Goal: Task Accomplishment & Management: Complete application form

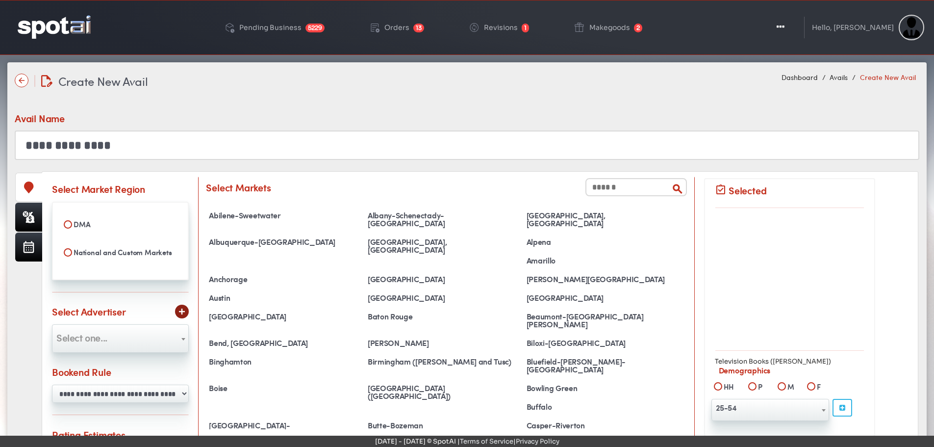
select select "**********"
select select
click at [649, 189] on input "text" at bounding box center [636, 187] width 102 height 18
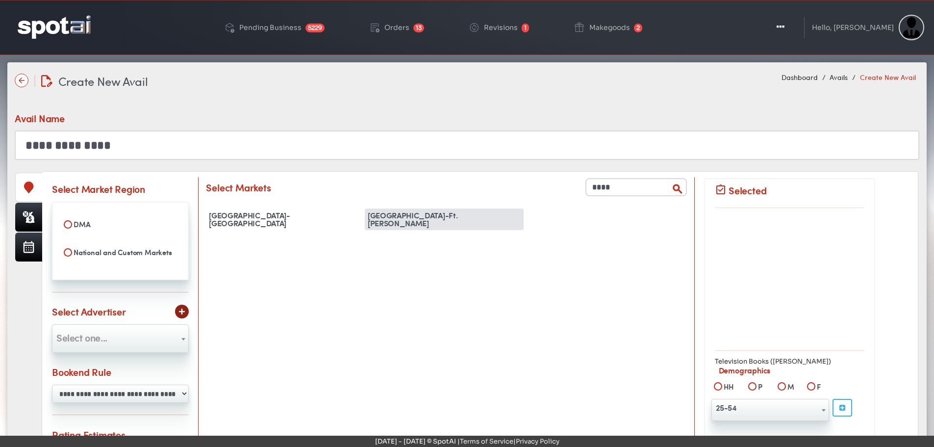
type input "****"
click at [430, 221] on div "West Palm Beach-Ft. Pierce" at bounding box center [444, 219] width 159 height 22
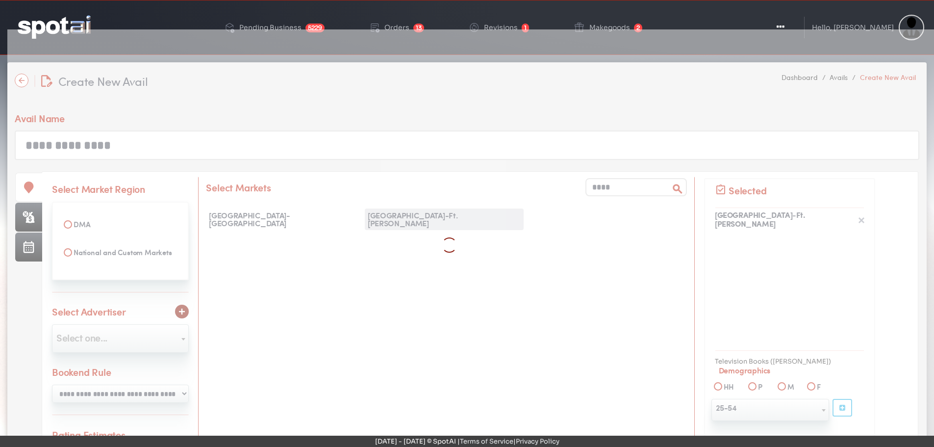
scroll to position [4772, 0]
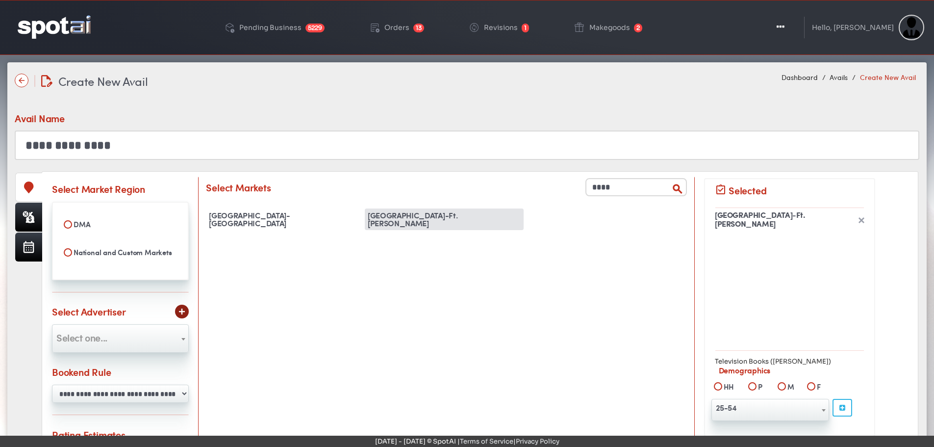
click at [430, 221] on div "West Palm Beach-Ft. Pierce" at bounding box center [444, 219] width 159 height 22
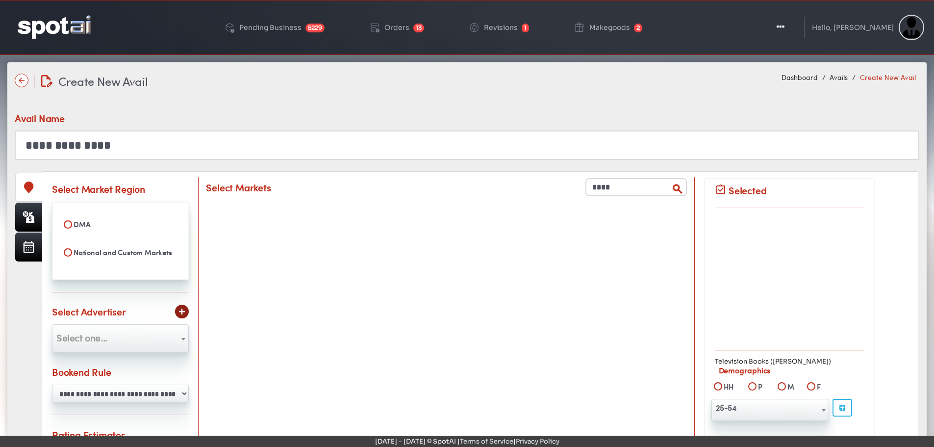
click at [641, 189] on input "****" at bounding box center [636, 187] width 102 height 18
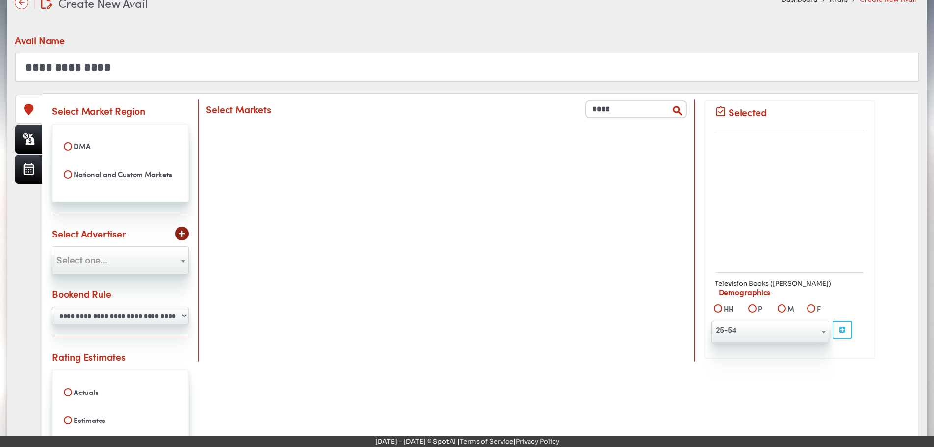
scroll to position [98, 0]
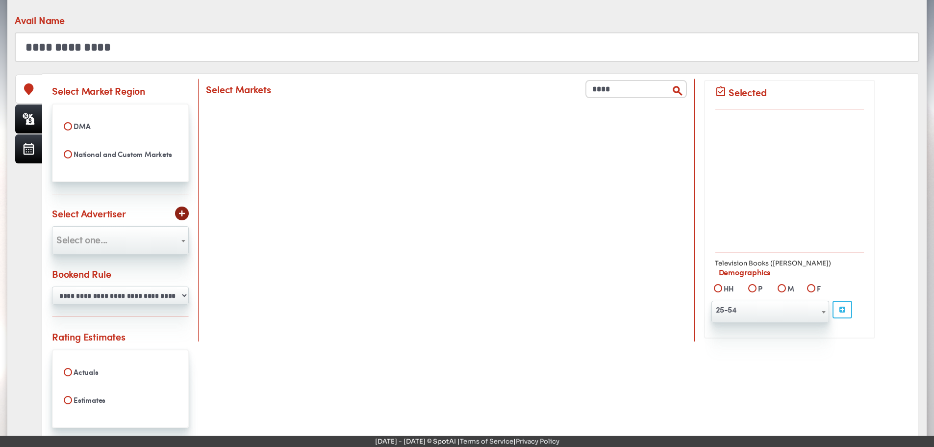
click at [67, 393] on label "Estimates" at bounding box center [120, 399] width 123 height 17
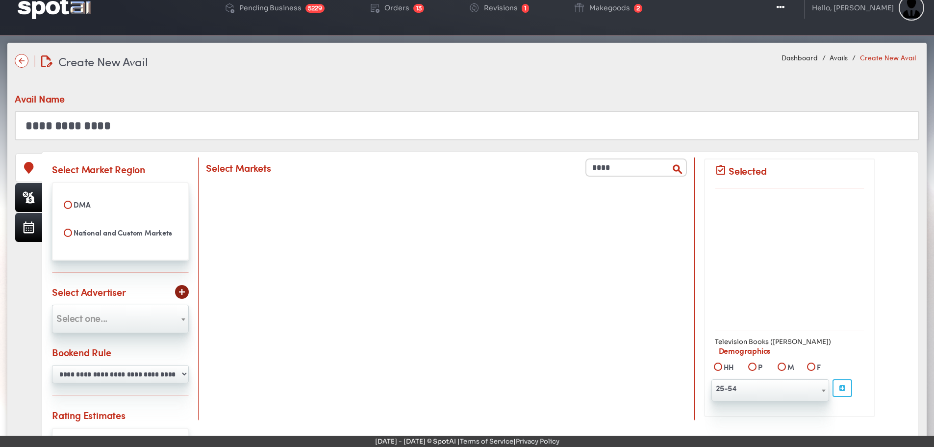
scroll to position [0, 0]
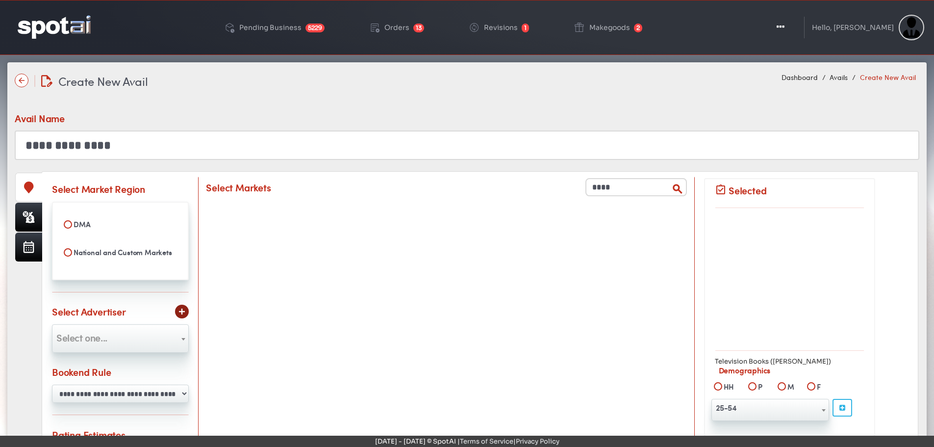
click at [657, 187] on input "****" at bounding box center [636, 187] width 102 height 18
click at [69, 219] on label "DMA" at bounding box center [120, 224] width 123 height 17
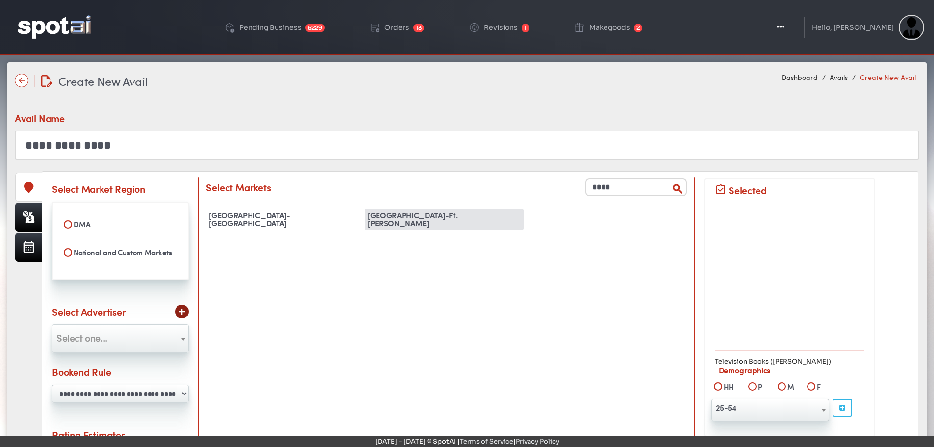
click at [423, 215] on div "West Palm Beach-Ft. Pierce" at bounding box center [444, 219] width 159 height 22
select select "**********"
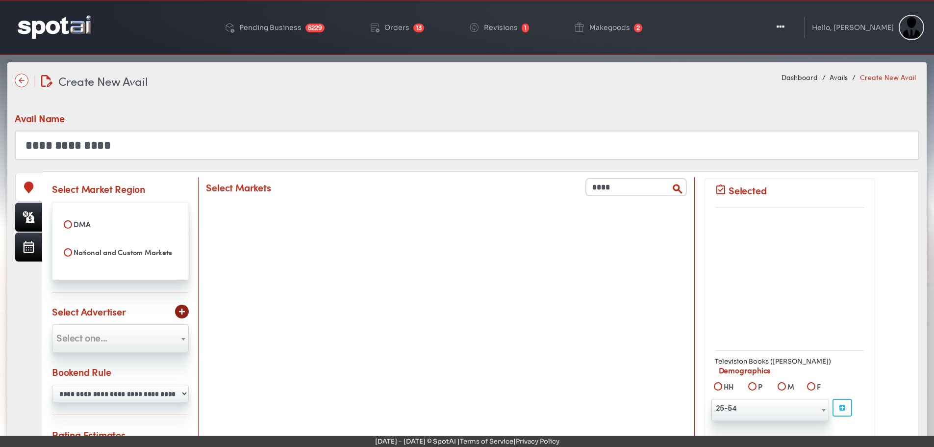
click at [72, 224] on label "DMA" at bounding box center [120, 224] width 123 height 17
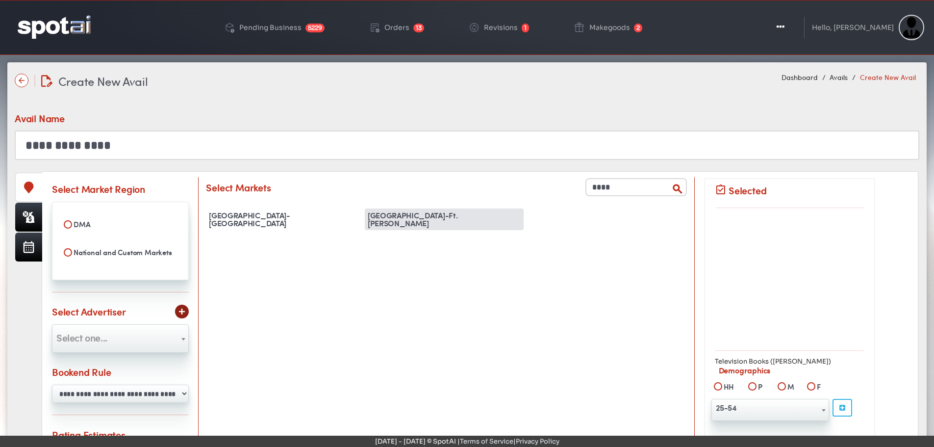
click at [442, 214] on div "West Palm Beach-Ft. Pierce" at bounding box center [444, 219] width 159 height 22
select select "**********"
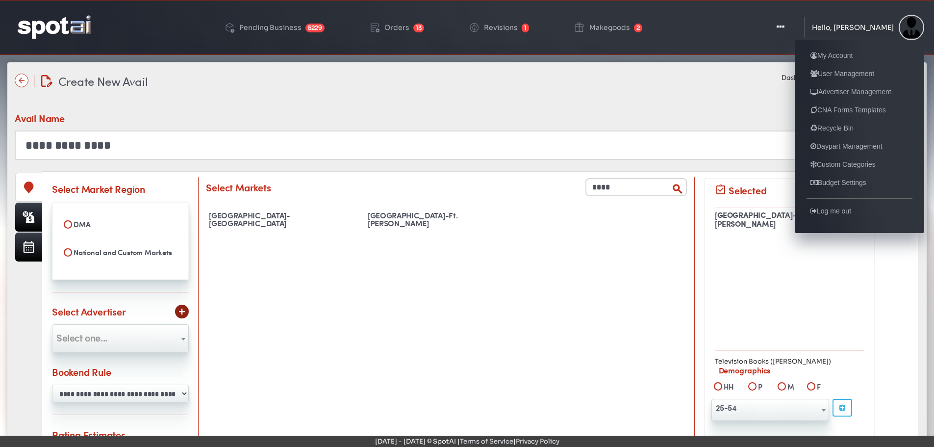
click at [852, 27] on div "Hello, [PERSON_NAME]" at bounding box center [853, 27] width 82 height 7
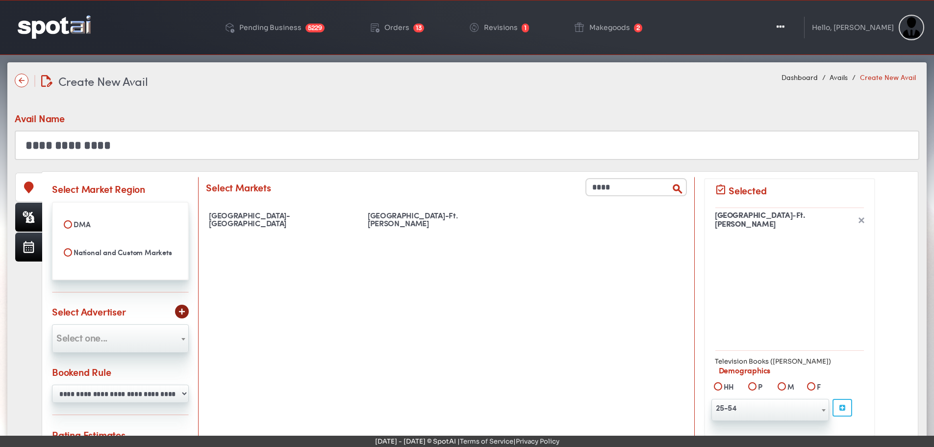
click at [683, 109] on div "**********" at bounding box center [467, 124] width 905 height 71
click at [21, 76] on img at bounding box center [22, 81] width 14 height 14
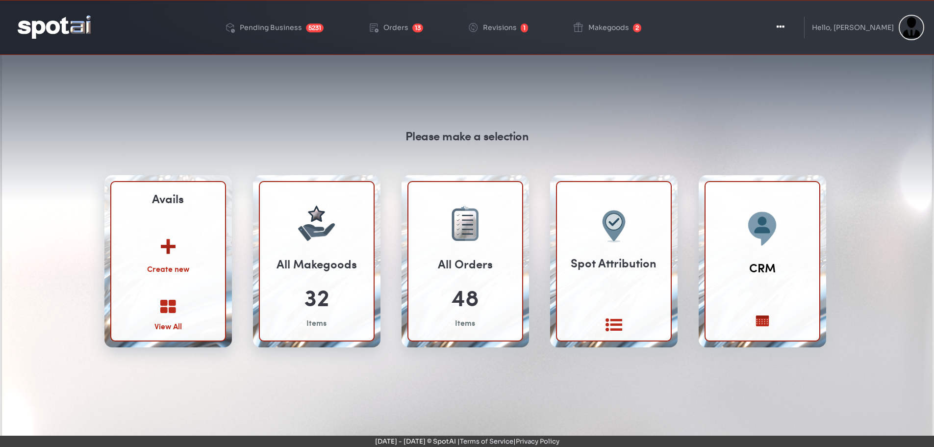
click at [171, 240] on img at bounding box center [168, 243] width 53 height 38
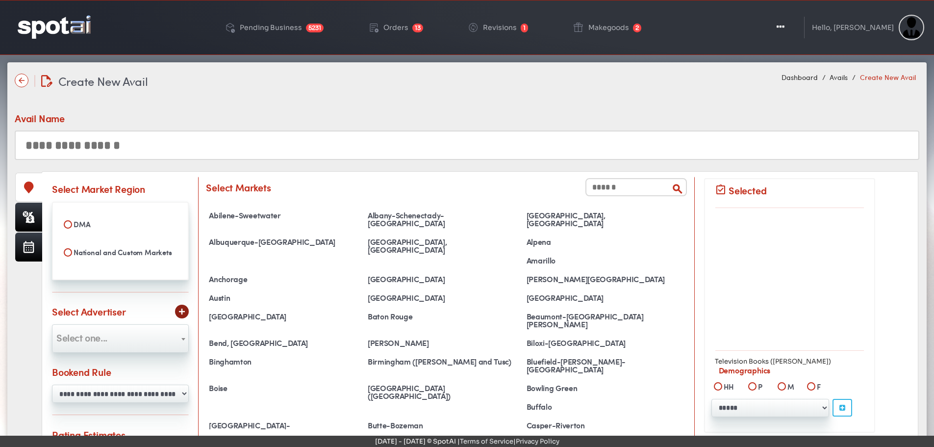
select select
click at [808, 72] on link "Dashboard" at bounding box center [800, 77] width 36 height 10
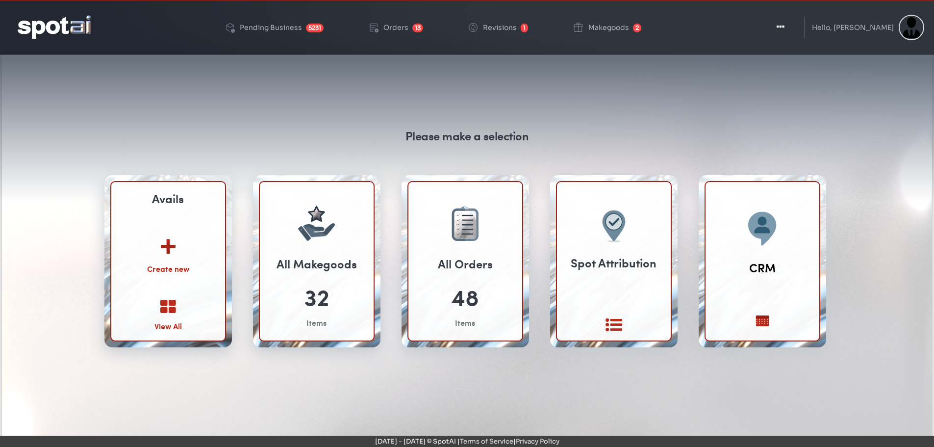
click at [166, 248] on img at bounding box center [168, 243] width 53 height 38
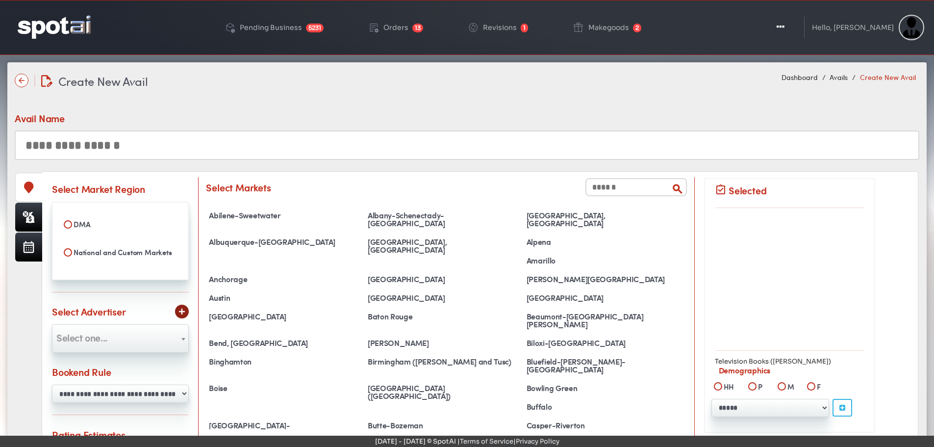
select select
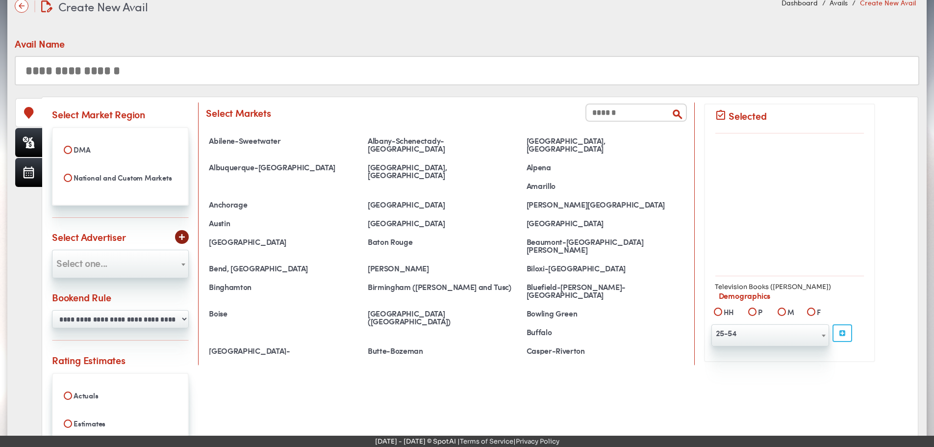
scroll to position [98, 0]
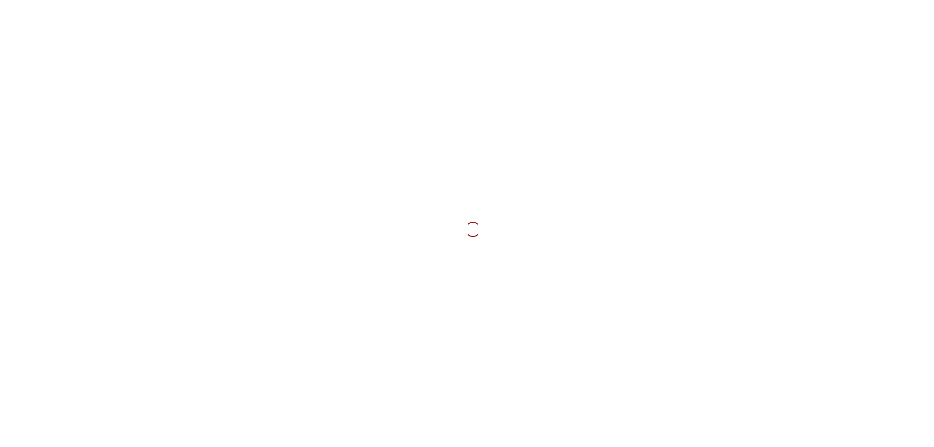
select select
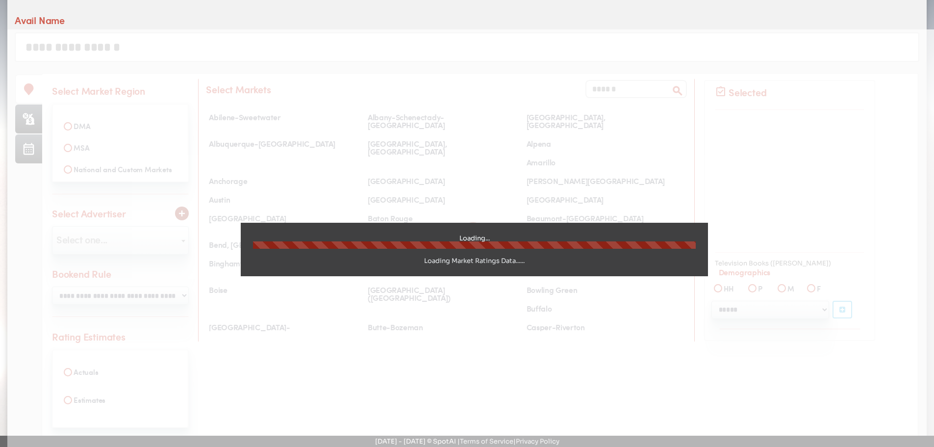
scroll to position [98, 0]
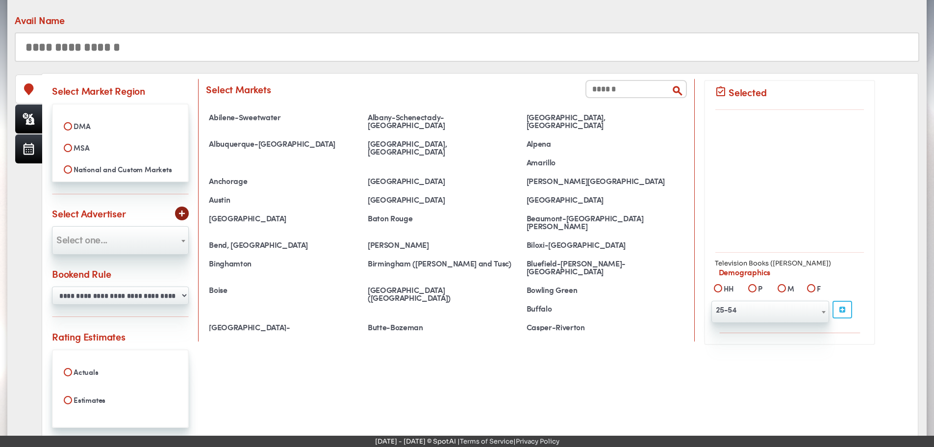
click at [68, 143] on label "MSA" at bounding box center [120, 147] width 123 height 17
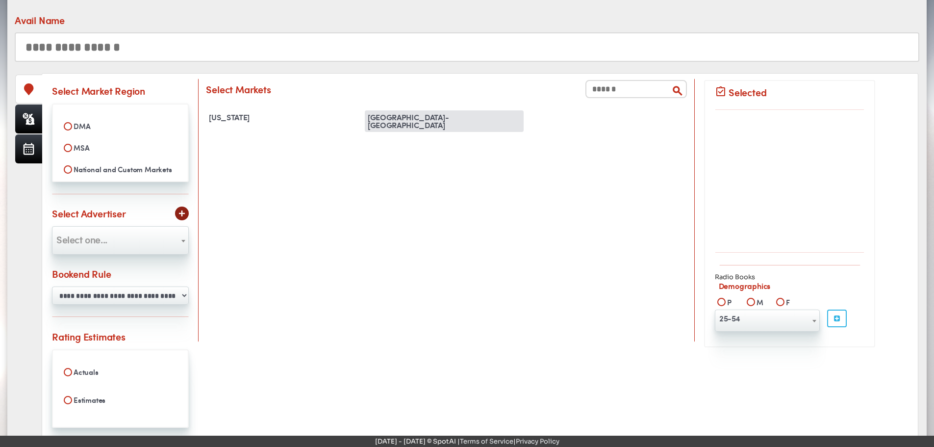
click at [434, 114] on div "[GEOGRAPHIC_DATA]-[GEOGRAPHIC_DATA]" at bounding box center [444, 121] width 159 height 22
select select "**********"
select select
click at [412, 118] on div "[GEOGRAPHIC_DATA]-[GEOGRAPHIC_DATA]" at bounding box center [444, 121] width 159 height 22
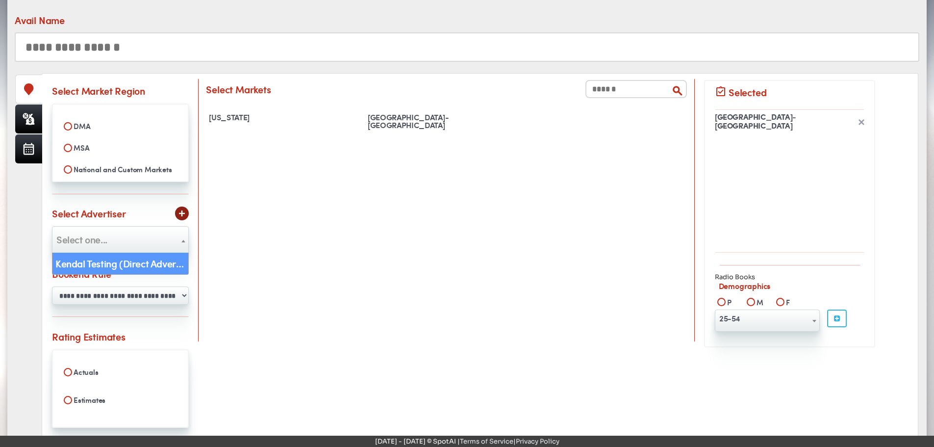
click at [164, 235] on span "Select one..." at bounding box center [120, 239] width 136 height 16
select select "***"
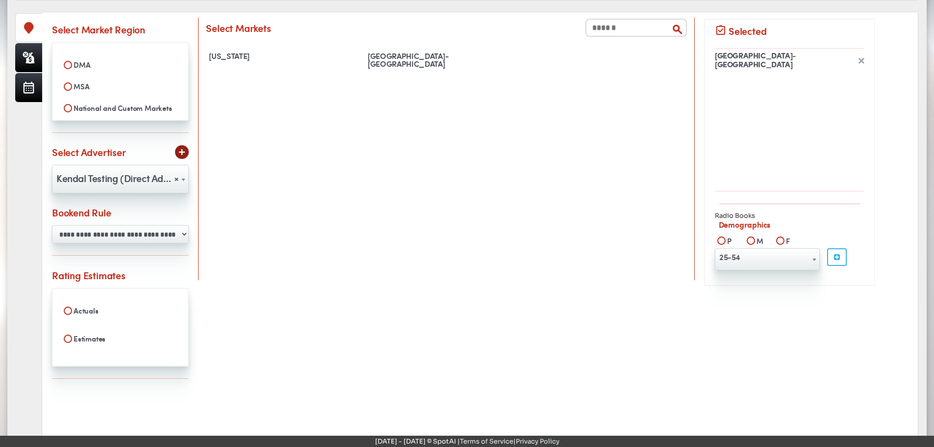
scroll to position [191, 0]
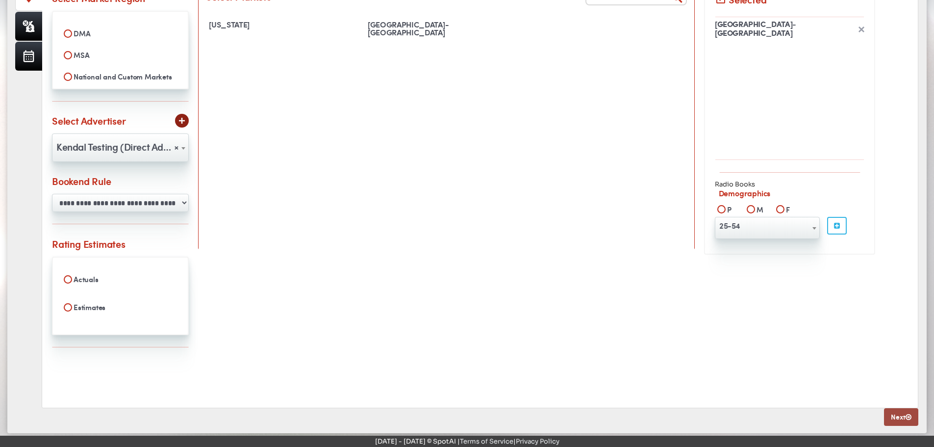
click at [897, 417] on link "Next" at bounding box center [901, 417] width 34 height 18
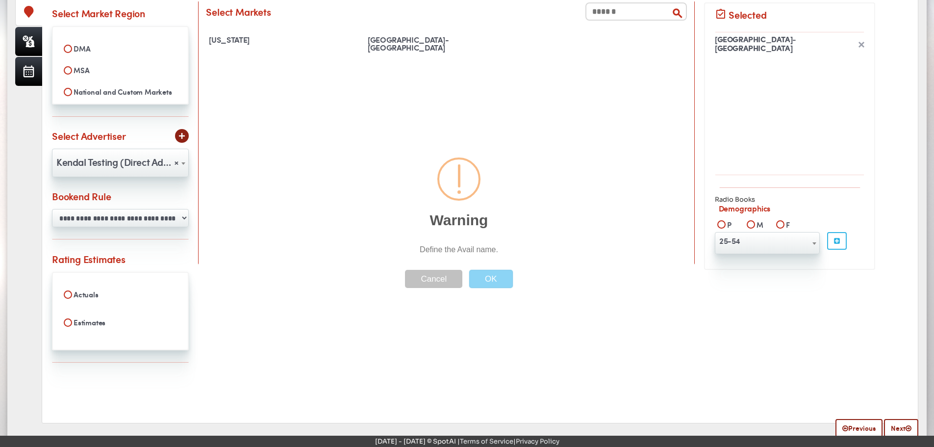
scroll to position [0, 0]
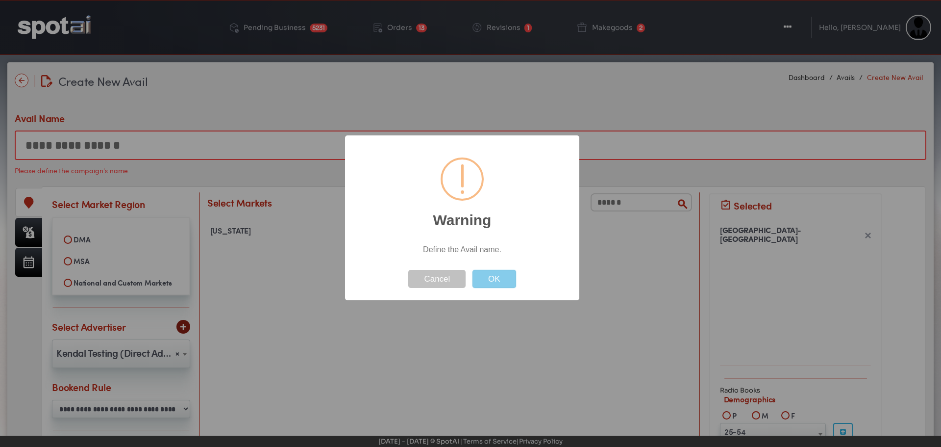
drag, startPoint x: 491, startPoint y: 278, endPoint x: 498, endPoint y: 266, distance: 13.0
click at [497, 268] on div "OK" at bounding box center [494, 272] width 49 height 31
click at [488, 281] on button "OK" at bounding box center [495, 279] width 44 height 18
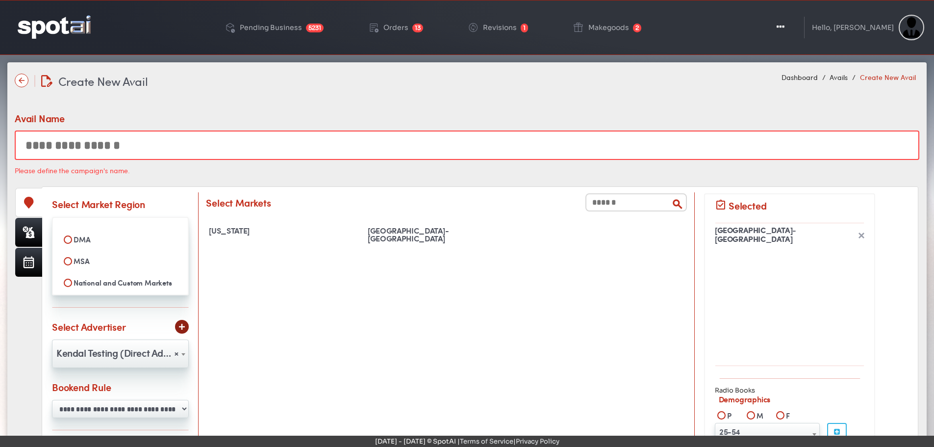
click at [135, 139] on input "text" at bounding box center [467, 144] width 905 height 29
click at [61, 141] on input "**********" at bounding box center [467, 144] width 905 height 29
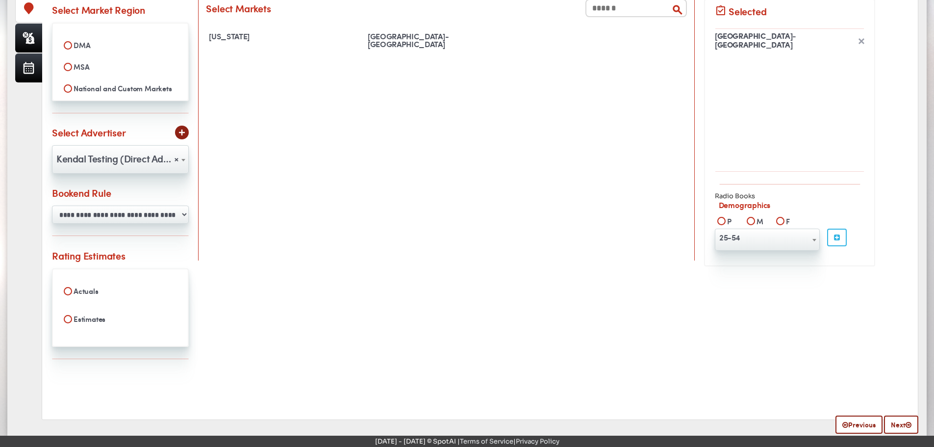
scroll to position [198, 0]
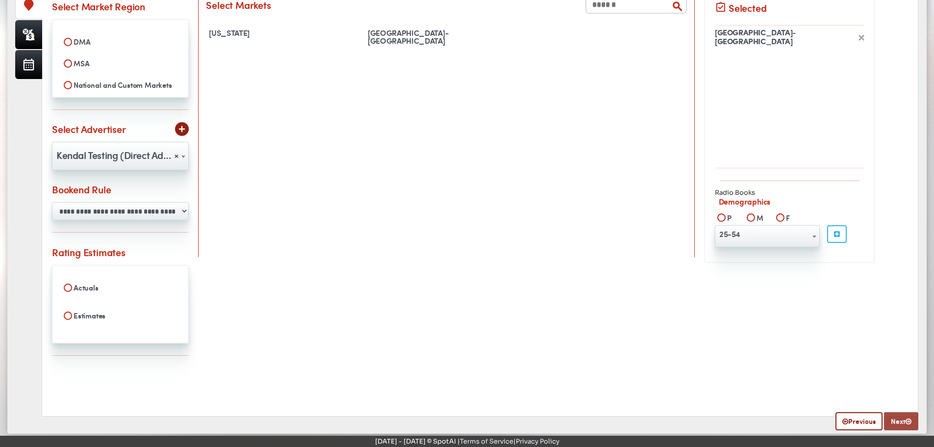
type input "**********"
click at [899, 425] on link "Next" at bounding box center [901, 420] width 34 height 18
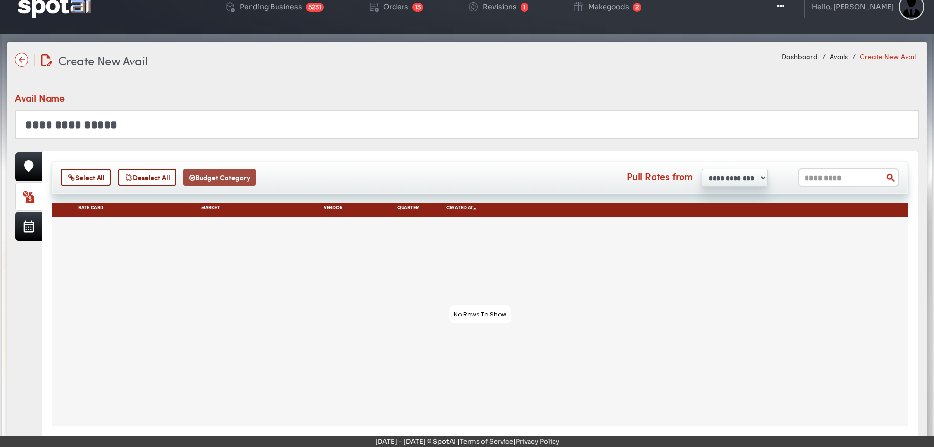
scroll to position [0, 0]
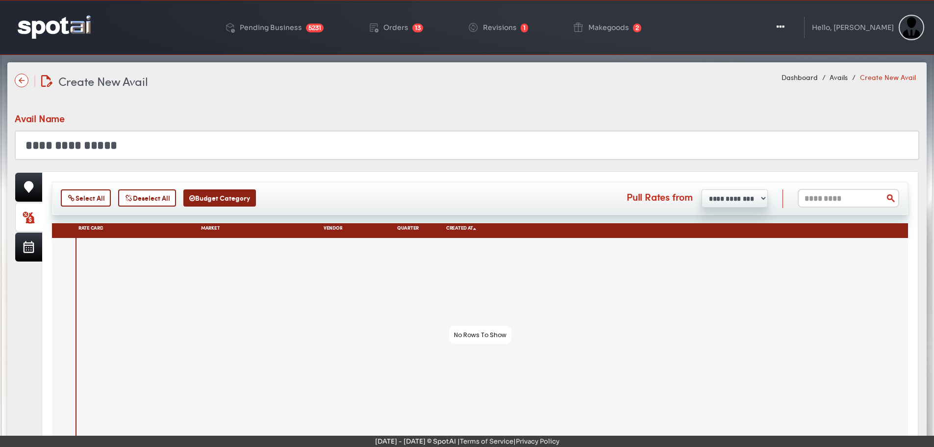
click at [111, 139] on input "**********" at bounding box center [467, 144] width 905 height 29
click at [242, 196] on button "Budget Category" at bounding box center [219, 197] width 73 height 17
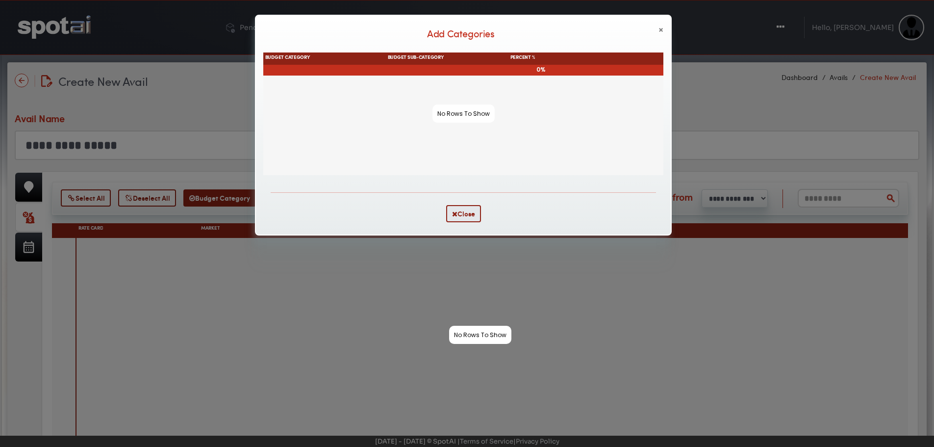
click at [661, 30] on span "×" at bounding box center [661, 30] width 5 height 10
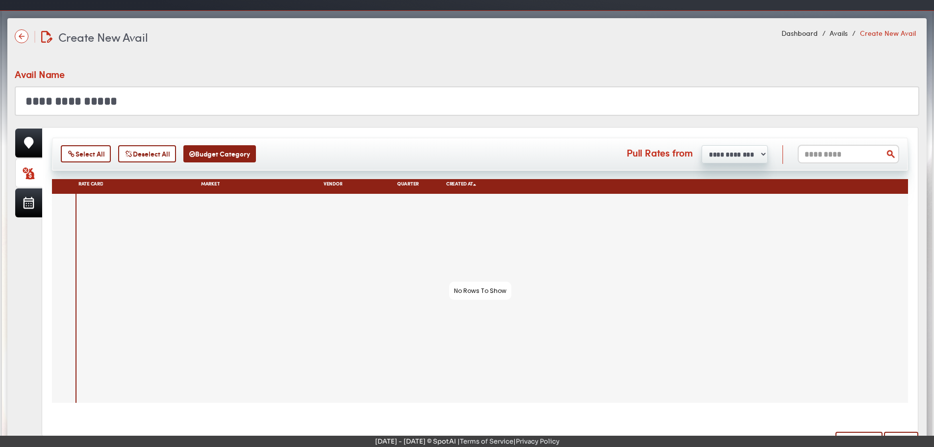
scroll to position [65, 0]
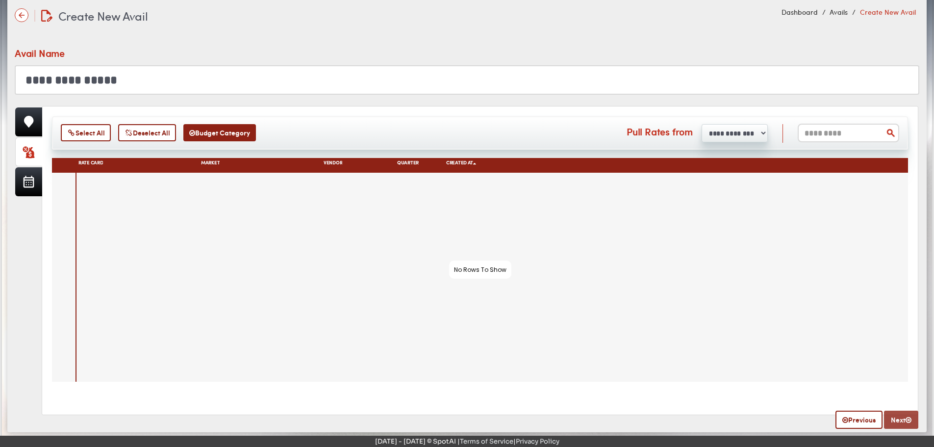
click at [916, 425] on link "Next" at bounding box center [901, 419] width 34 height 18
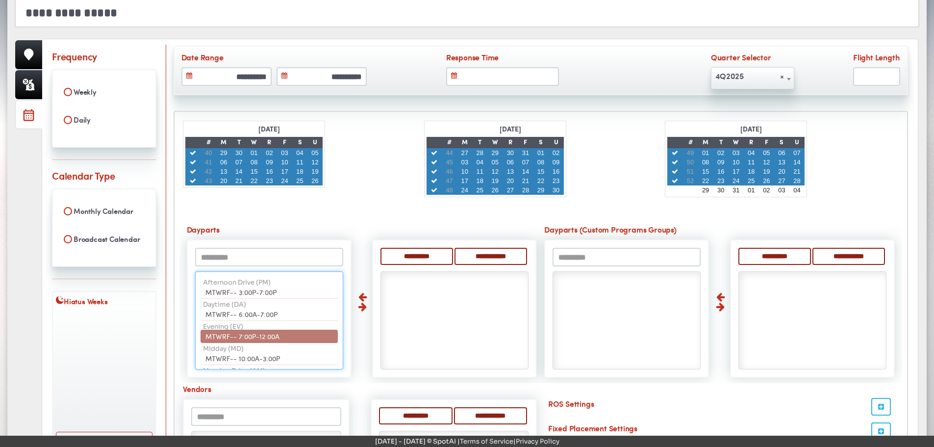
scroll to position [112, 0]
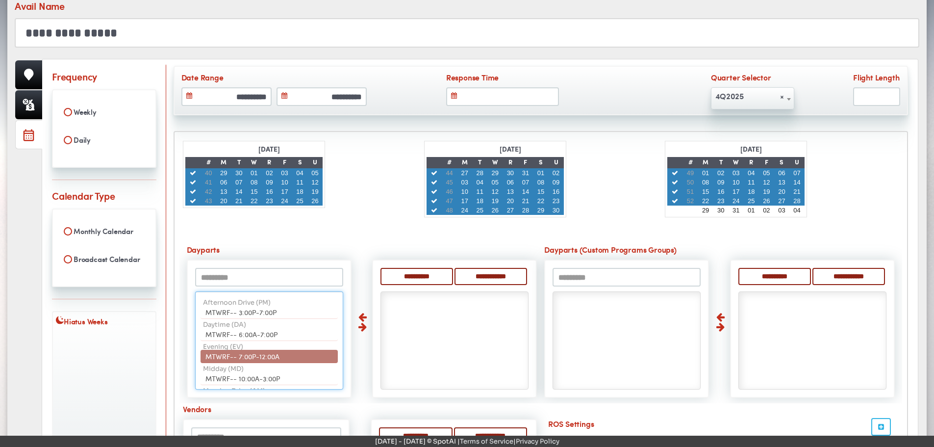
click at [266, 282] on input "text" at bounding box center [269, 277] width 148 height 19
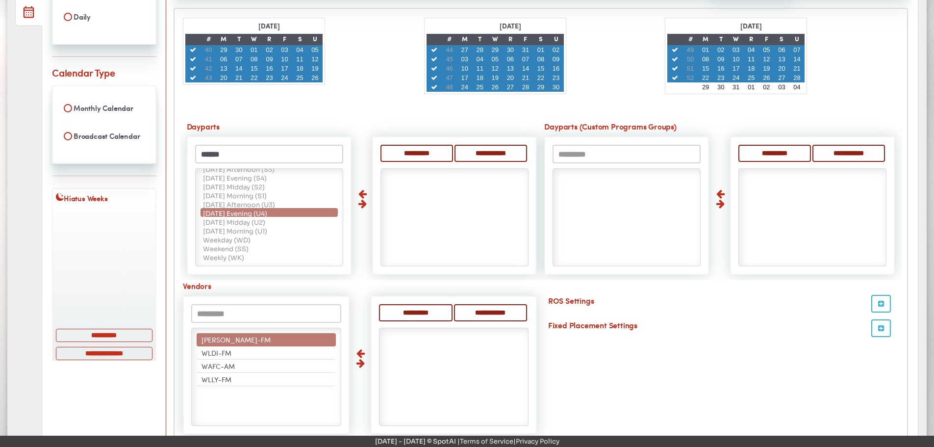
scroll to position [308, 0]
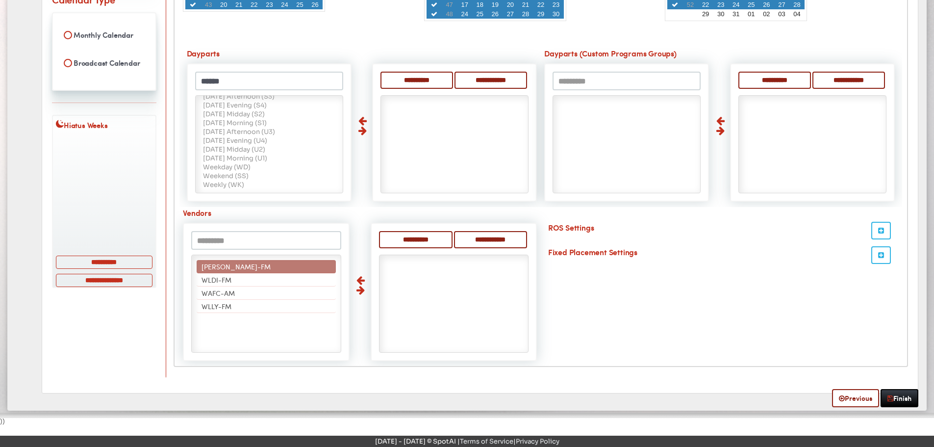
type input "******"
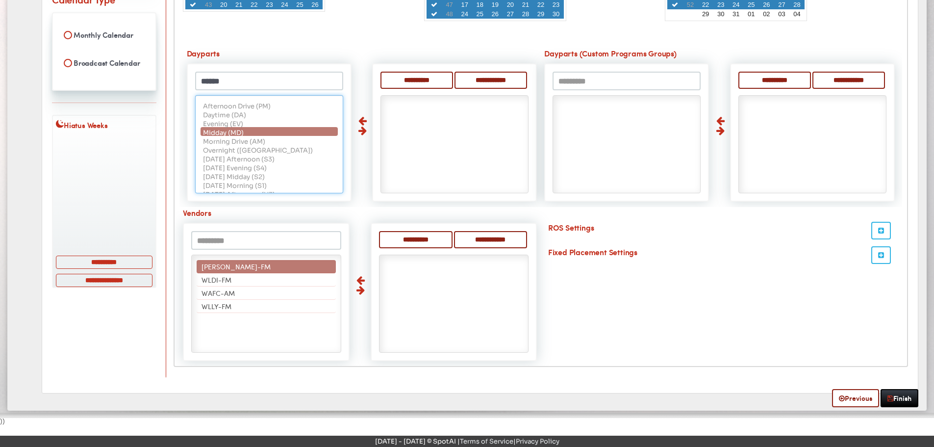
click at [235, 134] on span "Midday (MD)" at bounding box center [223, 132] width 41 height 8
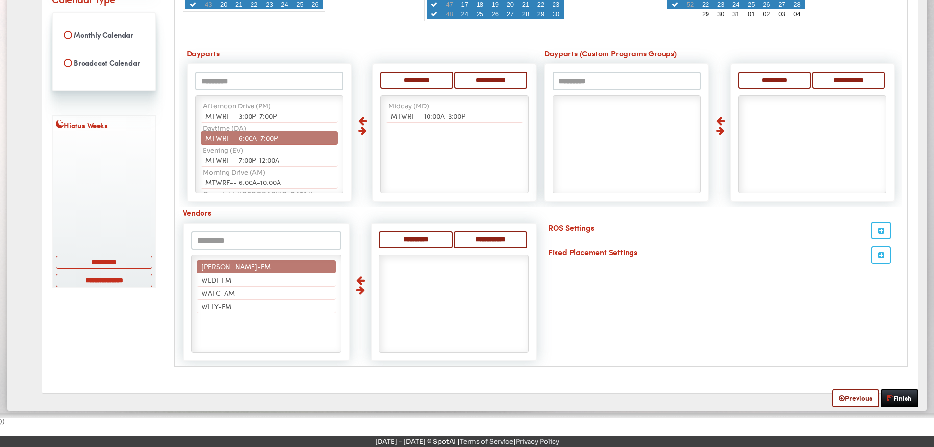
scroll to position [66, 0]
click at [234, 140] on span "MTWRF-- 6:00A-7:00P" at bounding box center [241, 138] width 72 height 10
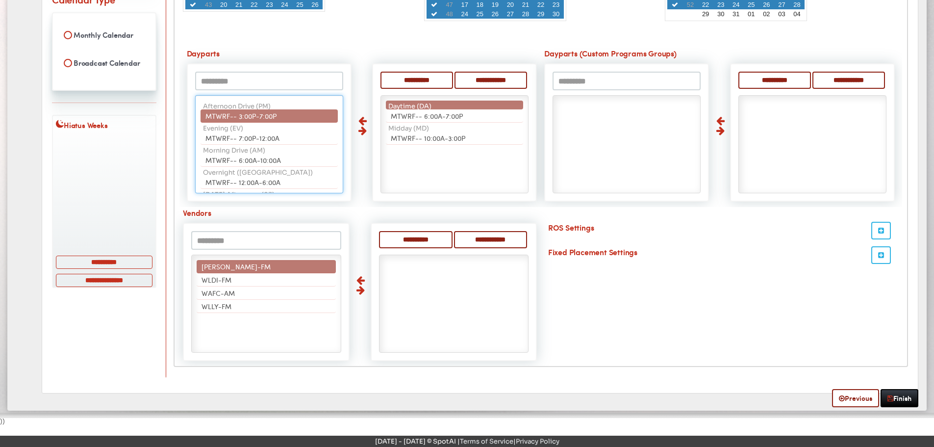
click at [474, 106] on li "Daytime (DA)" at bounding box center [454, 105] width 137 height 9
select select "**"
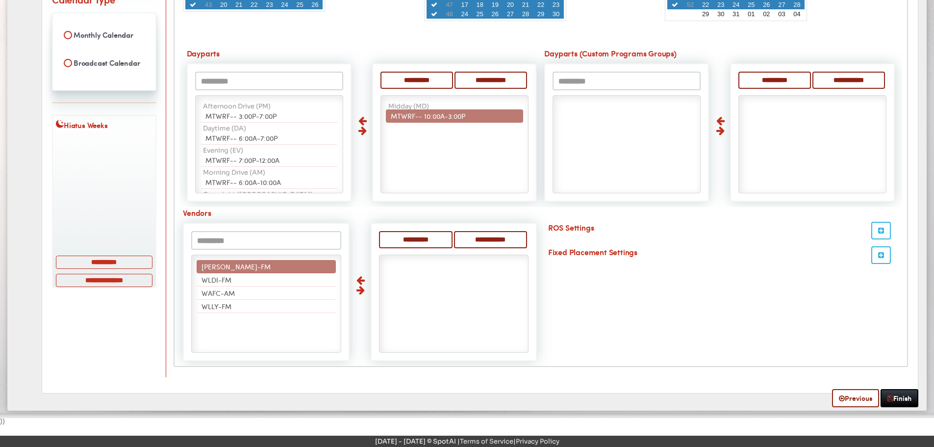
click at [366, 48] on div "**********" at bounding box center [362, 48] width 351 height 0
click at [361, 48] on div "**********" at bounding box center [362, 48] width 351 height 0
click at [360, 48] on div "**********" at bounding box center [362, 48] width 351 height 0
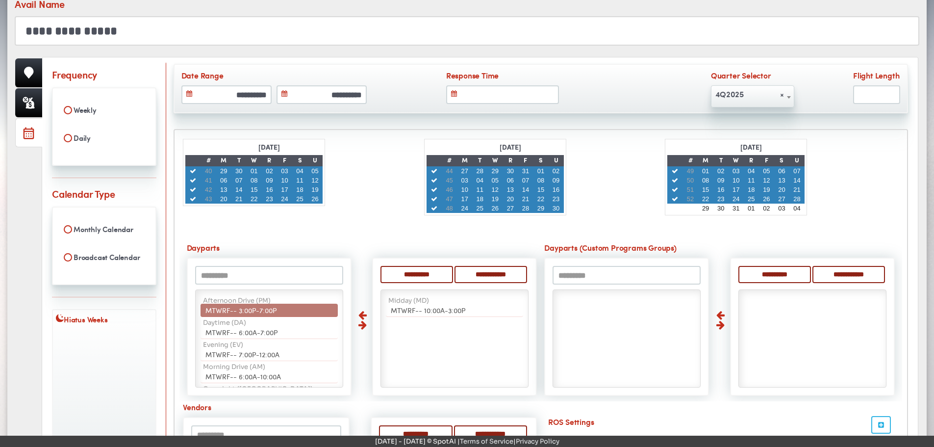
scroll to position [210, 0]
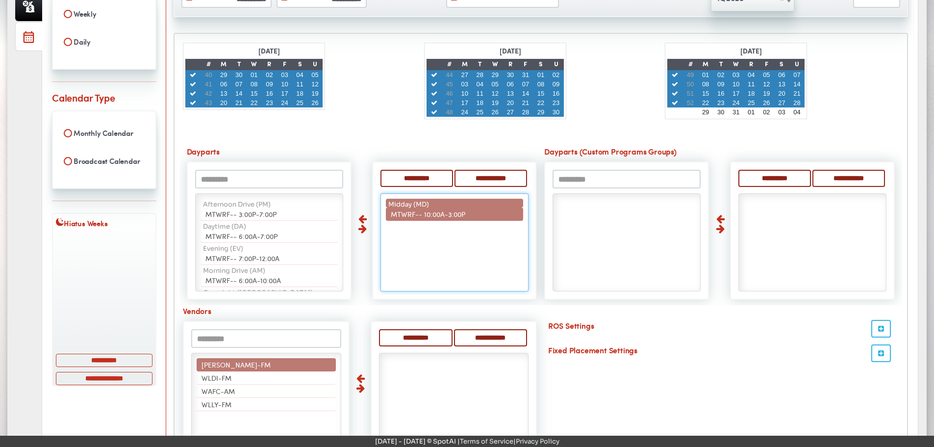
click at [456, 202] on li "Midday (MD)" at bounding box center [454, 203] width 137 height 9
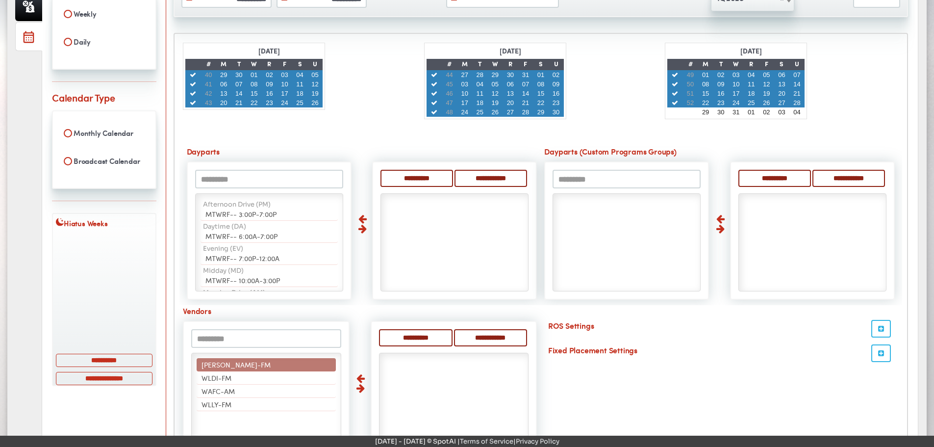
drag, startPoint x: 456, startPoint y: 202, endPoint x: 456, endPoint y: 192, distance: 9.8
click at [456, 200] on ul "Afternoon Drive (PM) MTWRF-- 3:00P-7:00P Daytime (DA) MTWRF-- 6:00A-7:00P Eveni…" at bounding box center [455, 242] width 148 height 98
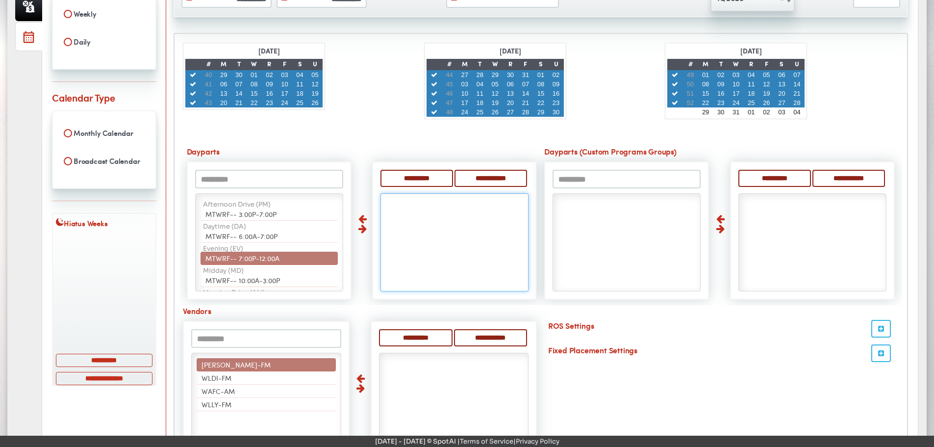
scroll to position [98, 0]
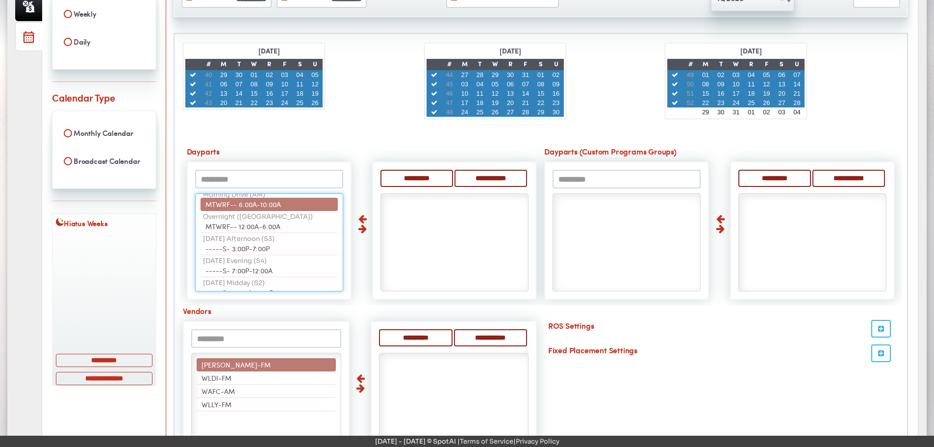
click at [262, 199] on span "MTWRF-- 6:00A-10:00A" at bounding box center [243, 204] width 76 height 10
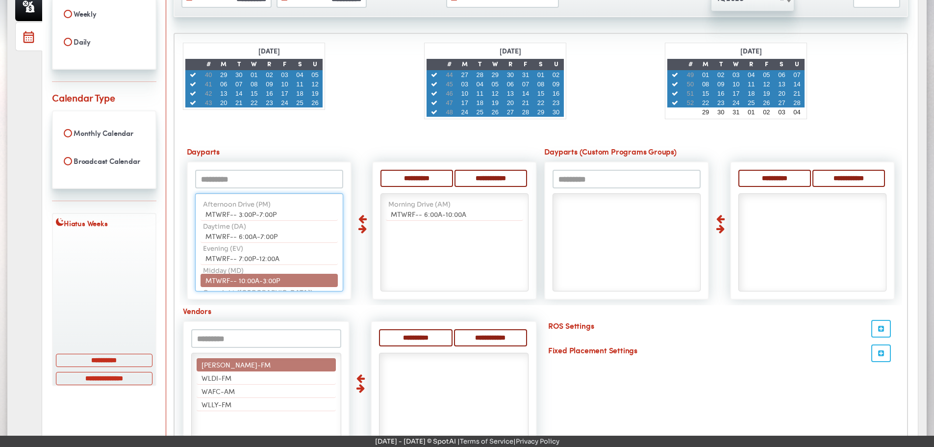
click at [271, 278] on span "MTWRF-- 10:00A-3:00P" at bounding box center [242, 280] width 75 height 10
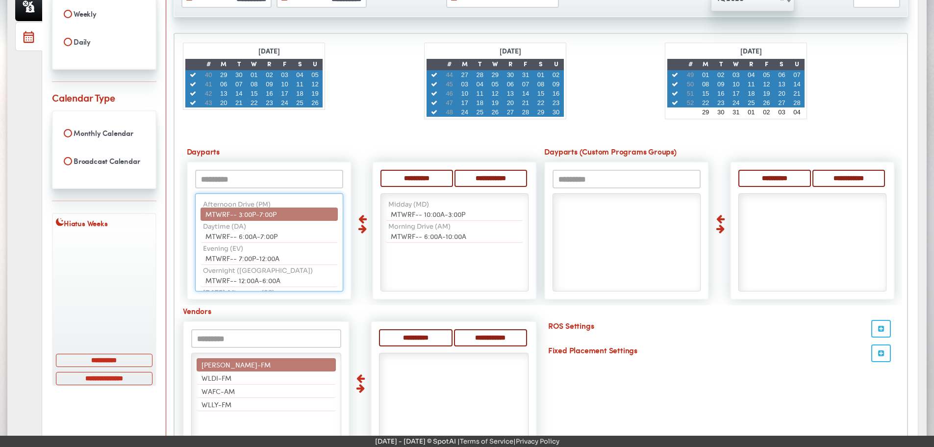
click at [283, 209] on li "MTWRF-- 3:00P-7:00P" at bounding box center [269, 213] width 137 height 13
select select "**"
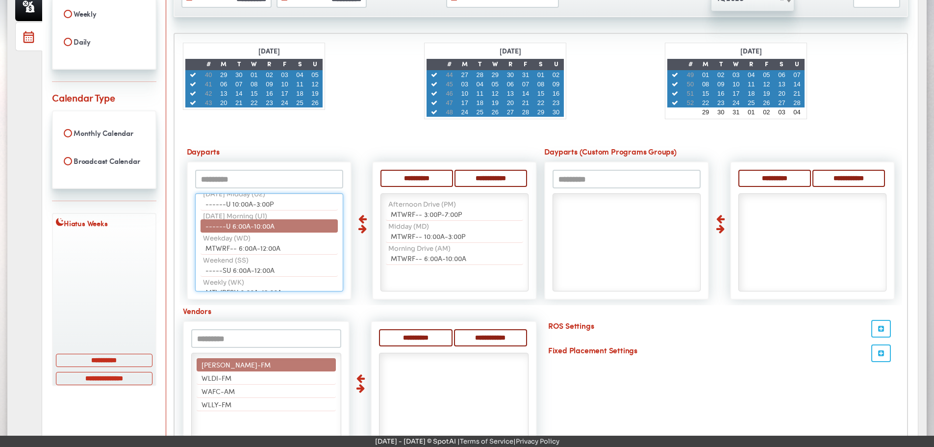
scroll to position [222, 0]
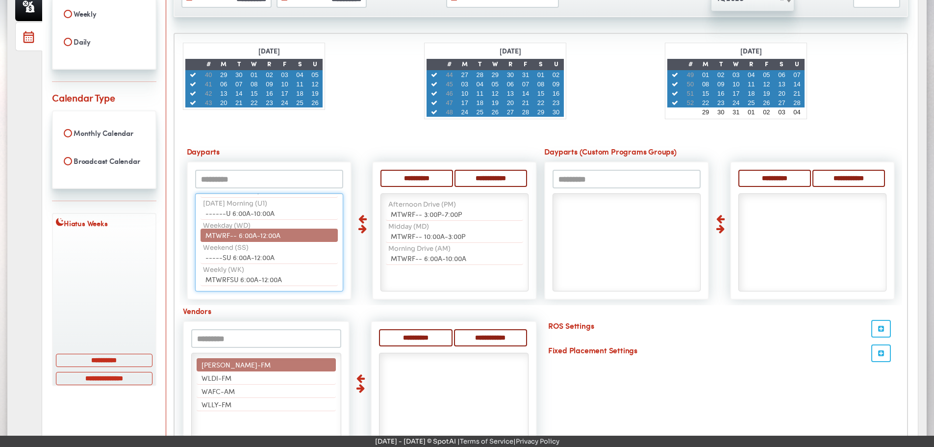
click at [276, 230] on span "MTWRF-- 6:00A-12:00A" at bounding box center [242, 235] width 75 height 10
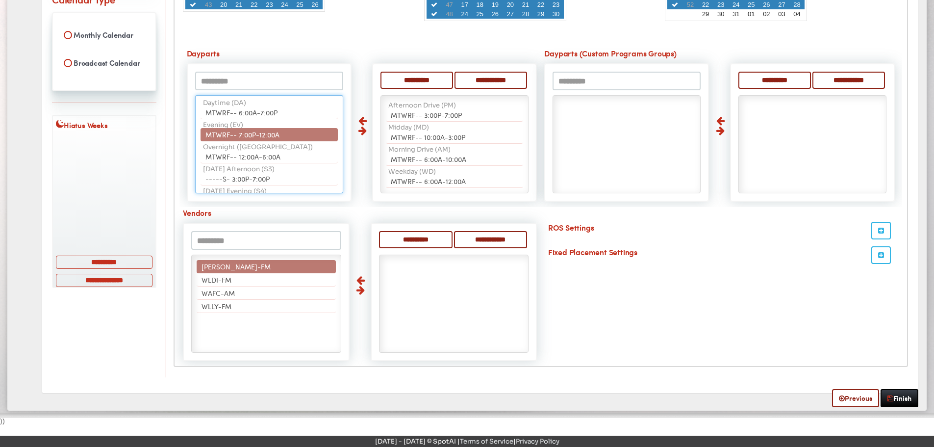
scroll to position [0, 0]
click at [267, 111] on span "MTWRF-- 6:00A-7:00P" at bounding box center [241, 116] width 72 height 10
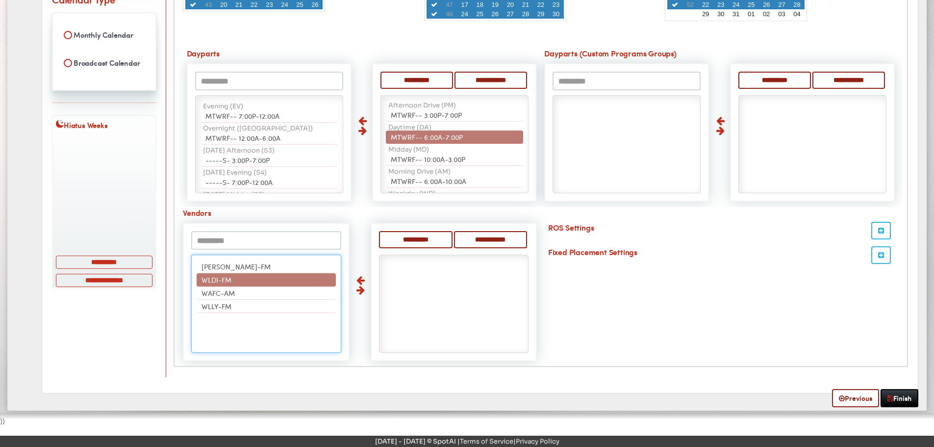
click at [225, 273] on li "WLDI-FM" at bounding box center [266, 279] width 139 height 13
select select "*****"
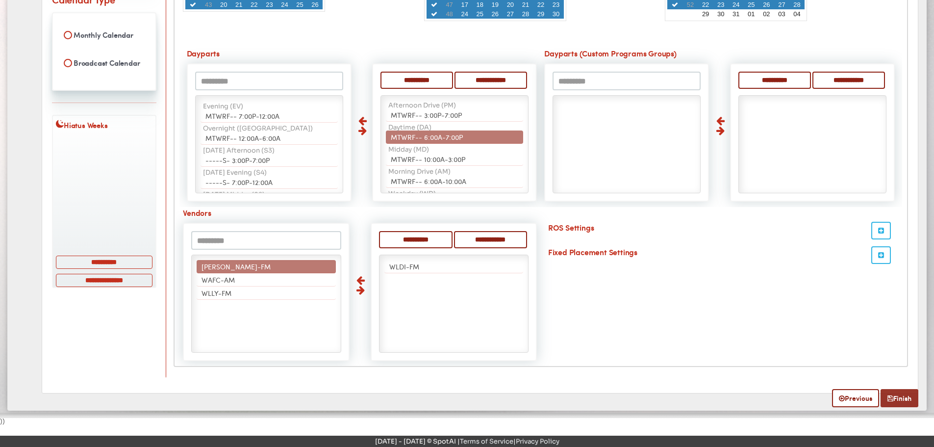
click at [905, 396] on link "Finish" at bounding box center [900, 398] width 38 height 18
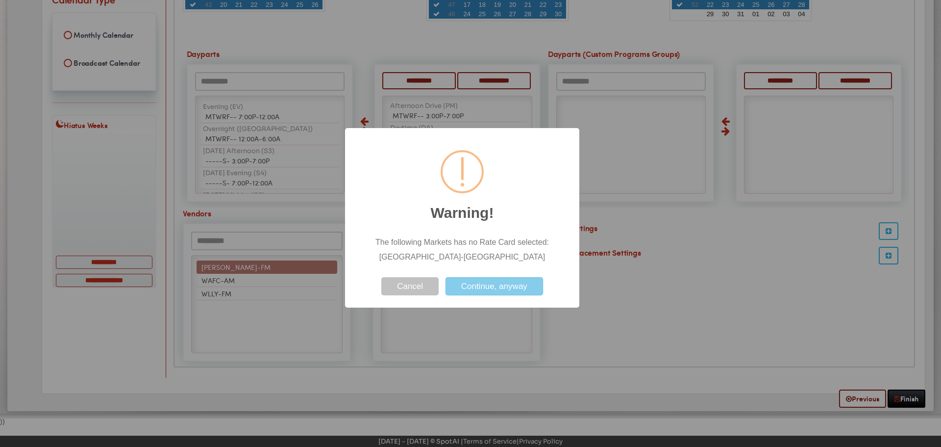
click at [487, 283] on button "Continue, anyway" at bounding box center [495, 286] width 98 height 18
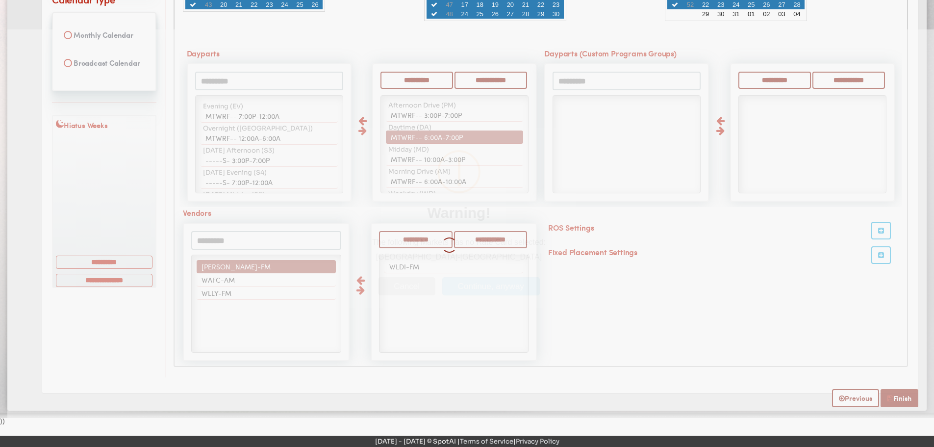
select select
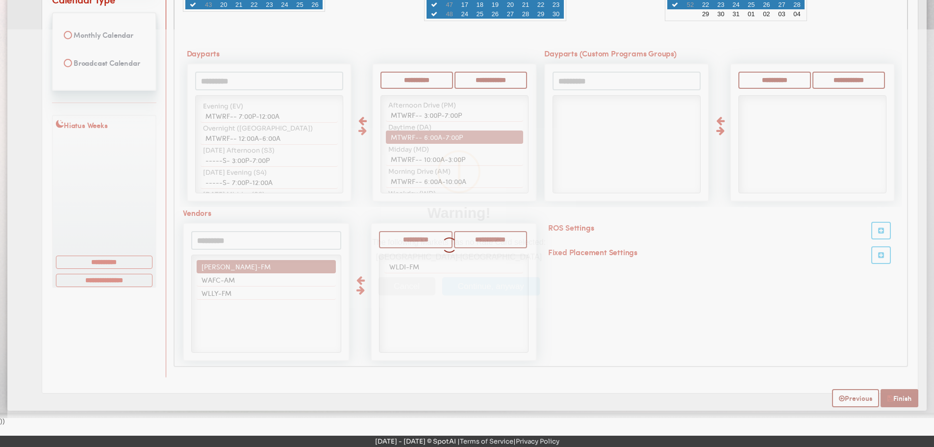
select select
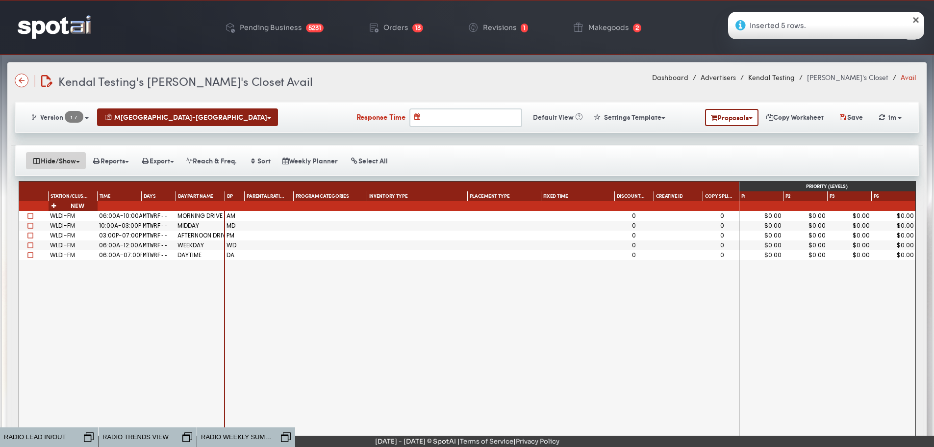
click at [60, 157] on button "Hide/Show" at bounding box center [56, 160] width 60 height 17
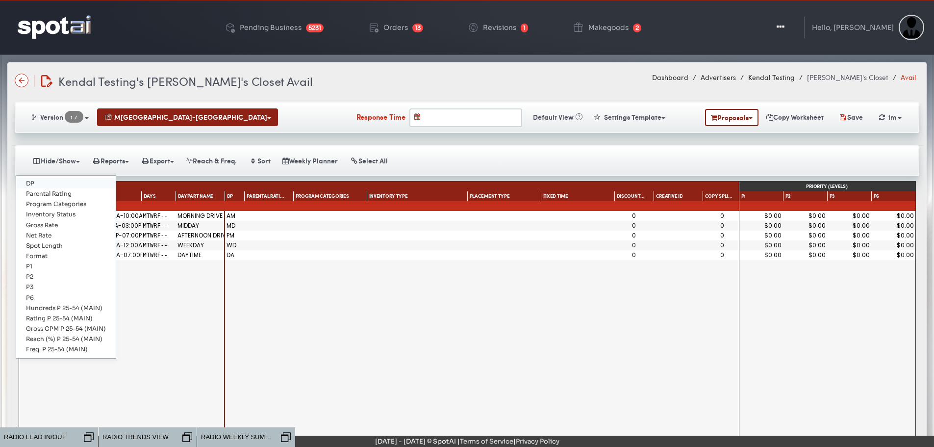
click at [49, 182] on link "DP" at bounding box center [66, 183] width 100 height 10
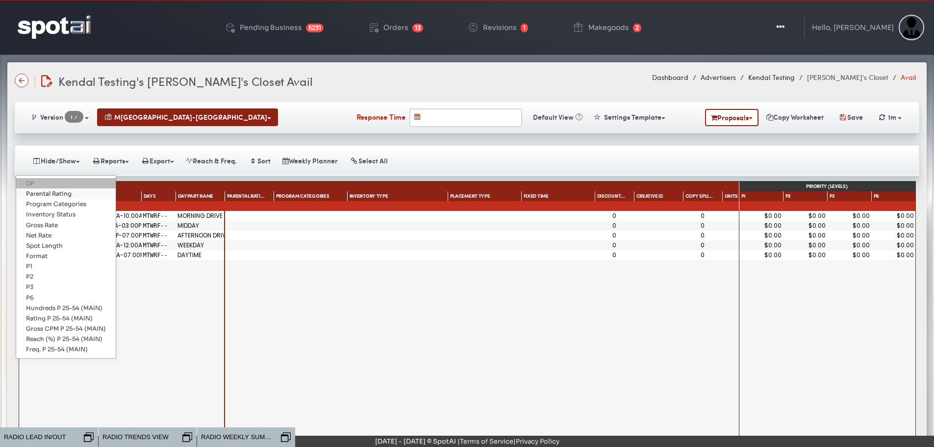
click at [47, 191] on link "Parental Rating" at bounding box center [66, 193] width 100 height 10
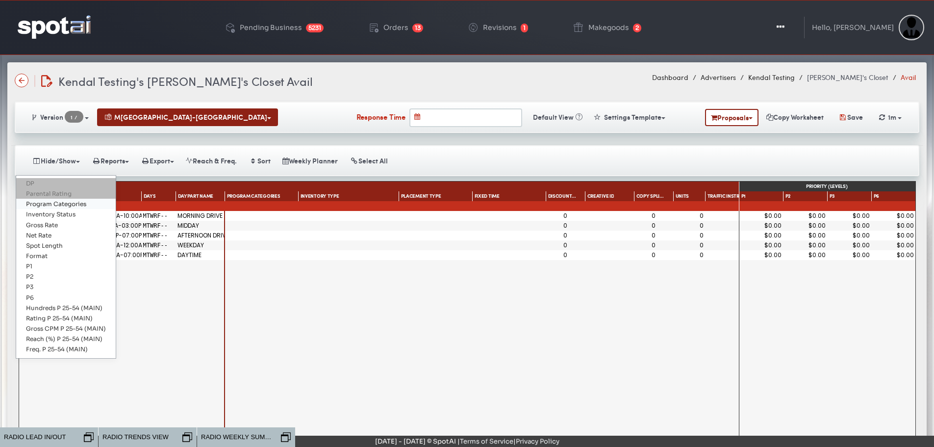
click at [48, 203] on link "Program Categories" at bounding box center [66, 204] width 100 height 10
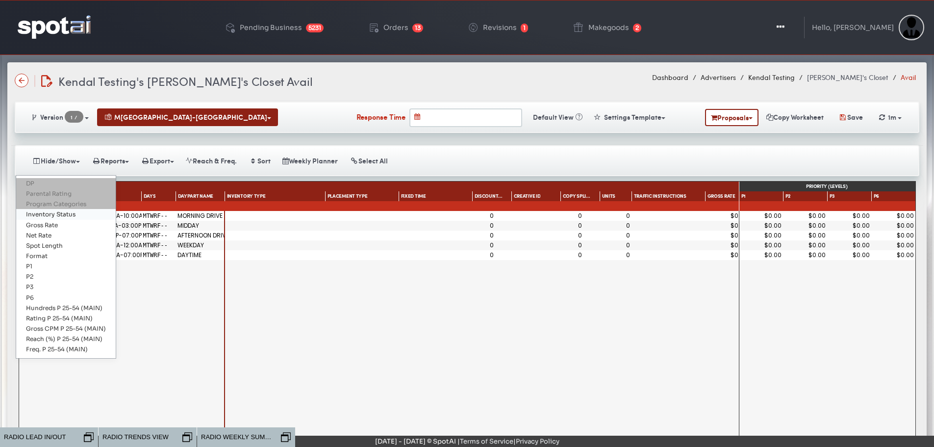
click at [49, 213] on link "Inventory Status" at bounding box center [66, 214] width 100 height 10
click at [47, 231] on link "Net Rate" at bounding box center [66, 235] width 100 height 10
click at [35, 265] on link "P1" at bounding box center [66, 266] width 100 height 10
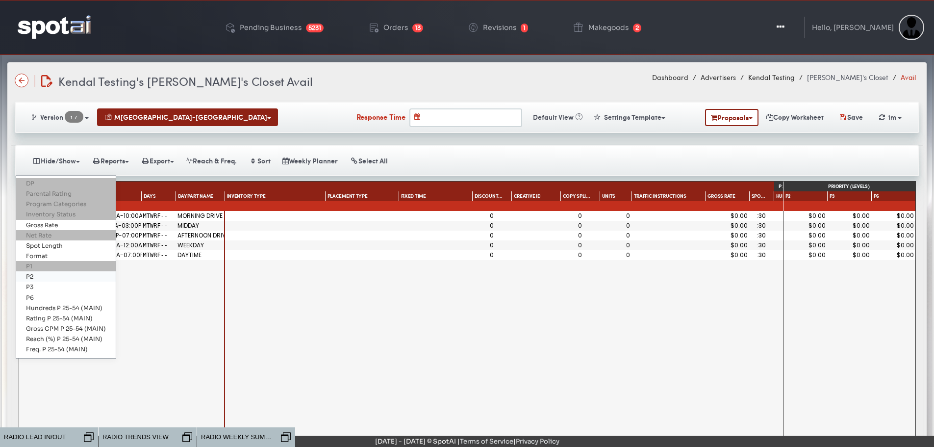
click at [33, 277] on link "P2" at bounding box center [66, 276] width 100 height 10
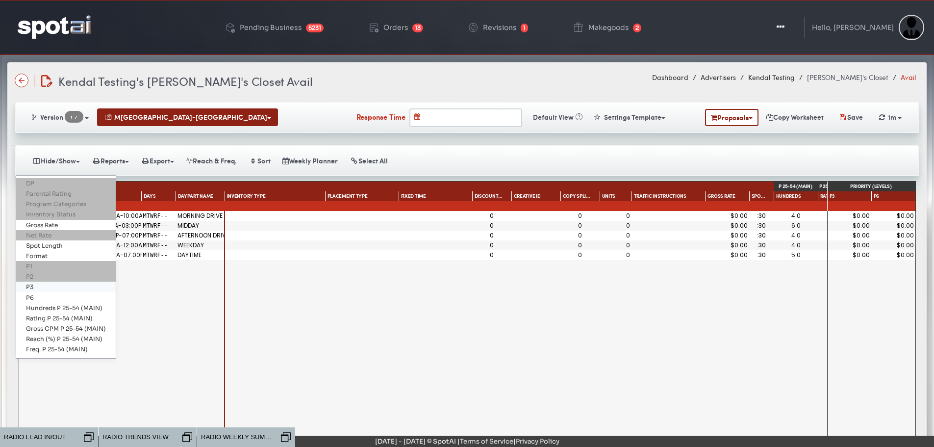
click at [32, 282] on link "P3" at bounding box center [66, 286] width 100 height 10
click at [33, 291] on link "P3" at bounding box center [66, 286] width 100 height 10
click at [32, 290] on link "P3" at bounding box center [66, 286] width 100 height 10
click at [35, 287] on link "P3" at bounding box center [66, 286] width 100 height 10
click at [34, 295] on link "P6" at bounding box center [66, 297] width 100 height 10
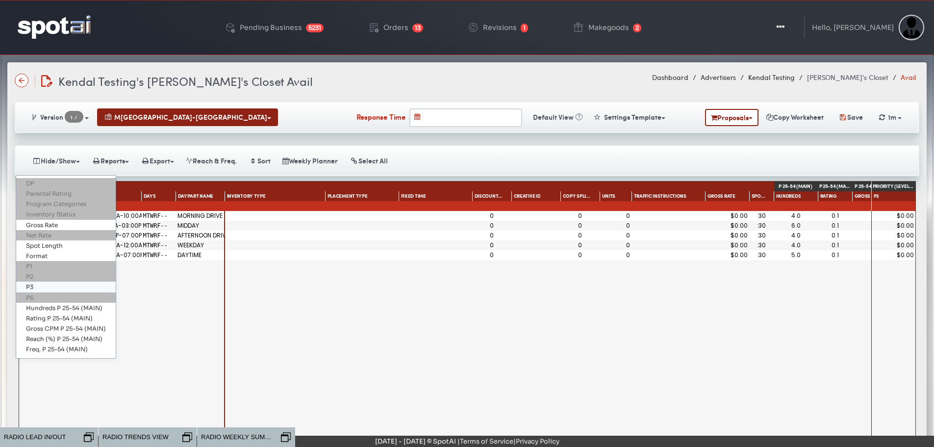
click at [32, 284] on link "P3" at bounding box center [66, 286] width 100 height 10
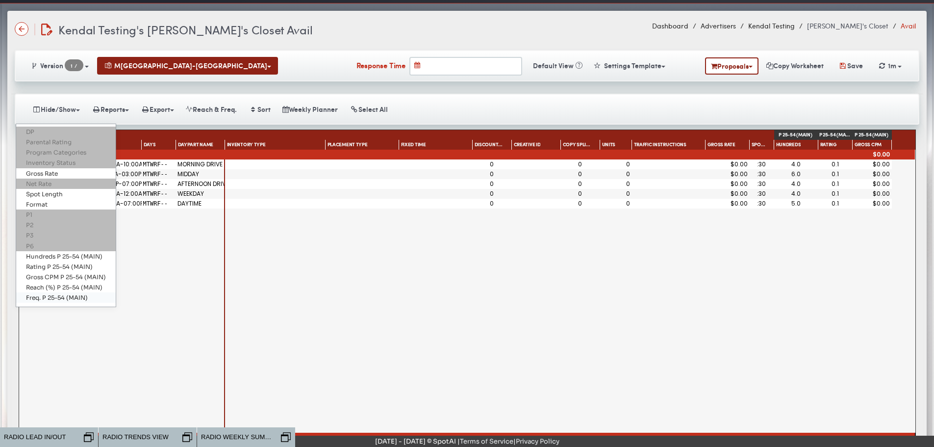
scroll to position [87, 0]
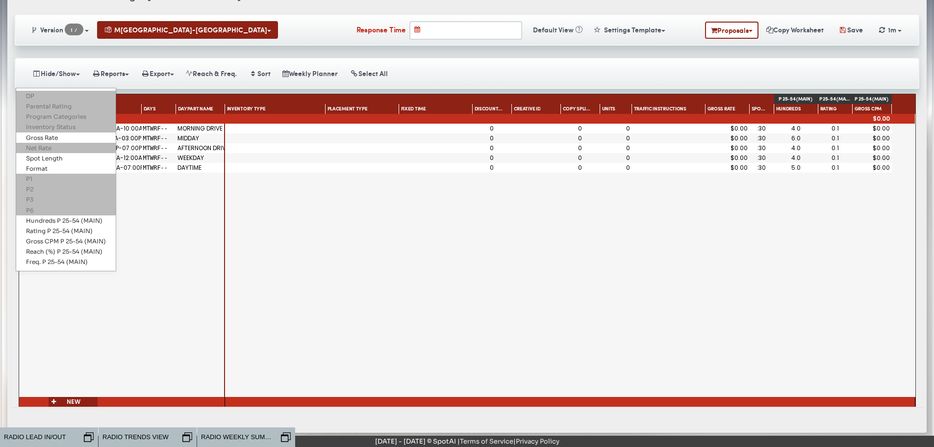
click at [173, 190] on div "WLDI-FM 06:00A-10:00A MTWRF-- MORNING DRIVE WLDI-FM 10:00A-03:00P MTWRF-- MIDDA…" at bounding box center [122, 260] width 206 height 273
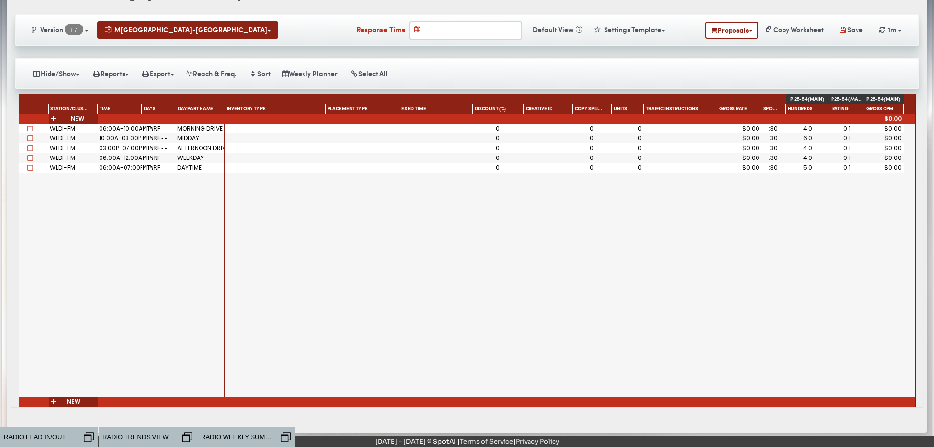
drag, startPoint x: 511, startPoint y: 107, endPoint x: 523, endPoint y: 107, distance: 11.8
click at [523, 107] on div at bounding box center [522, 111] width 2 height 10
drag, startPoint x: 610, startPoint y: 107, endPoint x: 621, endPoint y: 106, distance: 11.3
click at [63, 77] on button "Hide/Show" at bounding box center [56, 73] width 60 height 17
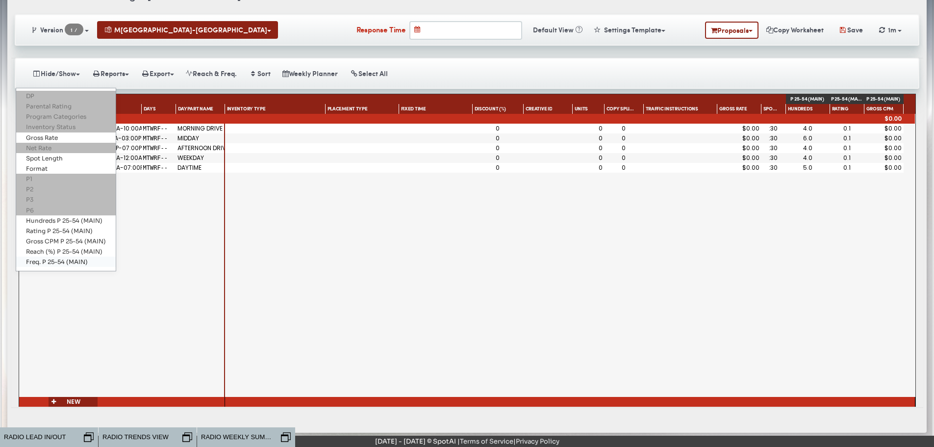
click at [54, 256] on link "Freq. P 25-54 (MAIN)" at bounding box center [66, 261] width 100 height 10
click at [45, 249] on link "Reach (%) P 25-54 (MAIN)" at bounding box center [66, 251] width 100 height 10
click at [44, 238] on link "Gross CPM P 25-54 (MAIN)" at bounding box center [66, 241] width 100 height 10
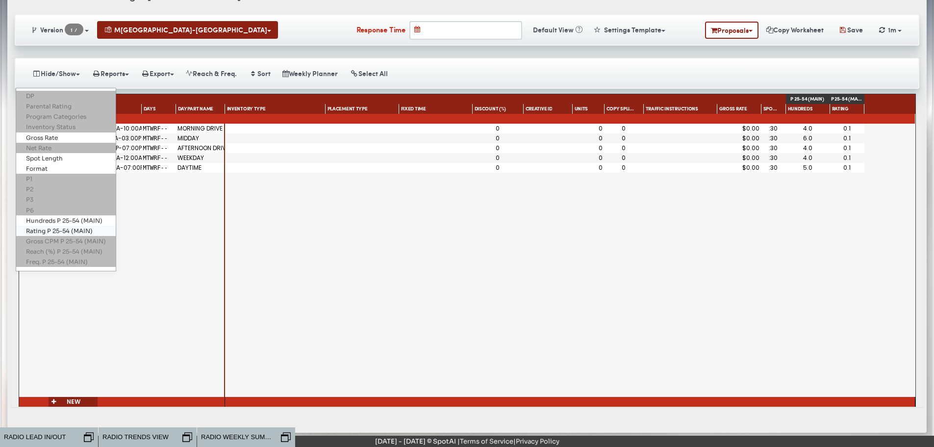
click at [44, 228] on link "Rating P 25-54 (MAIN)" at bounding box center [66, 231] width 100 height 10
click at [44, 218] on link "Hundreds P 25-54 (MAIN)" at bounding box center [66, 220] width 100 height 10
click at [680, 281] on div "0 0 0 $0.00 :30 0 0 0 $0.00 :30 0 0 0 $0.00 :30 0 0 0 $0.00 :30 0 0 0 $0.00 :30" at bounding box center [570, 260] width 690 height 273
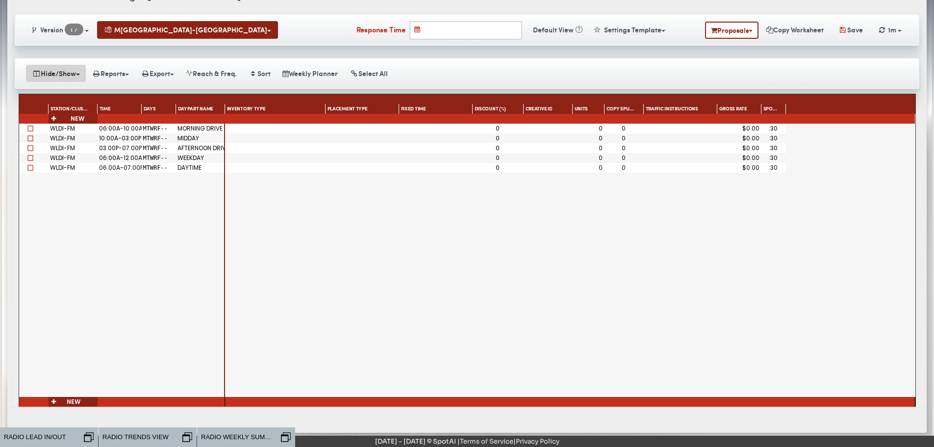
click at [44, 67] on button "Hide/Show" at bounding box center [56, 73] width 60 height 17
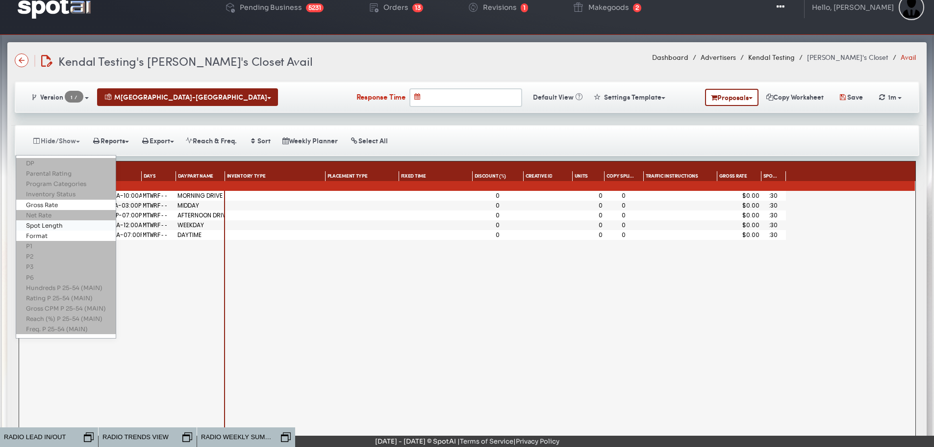
scroll to position [0, 0]
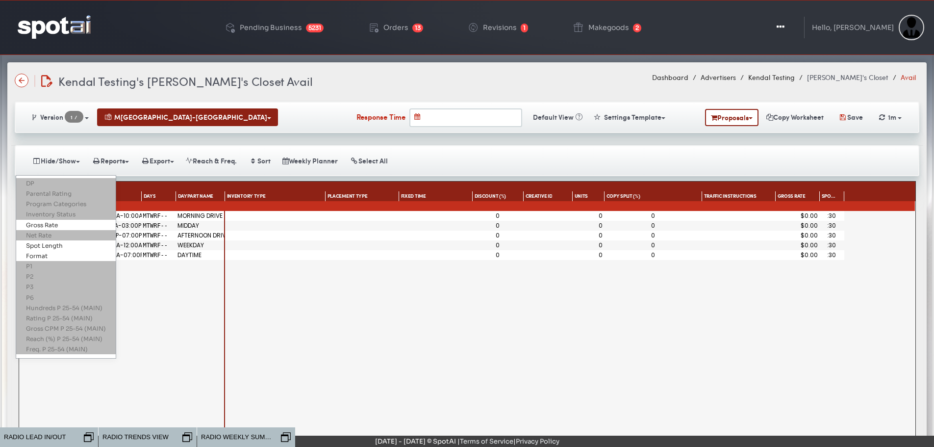
drag, startPoint x: 642, startPoint y: 195, endPoint x: 700, endPoint y: 202, distance: 58.3
click at [700, 202] on div "Station/Cluster Time Days Daypart Name Inventory Type Placement Type Fixed Time…" at bounding box center [467, 337] width 896 height 312
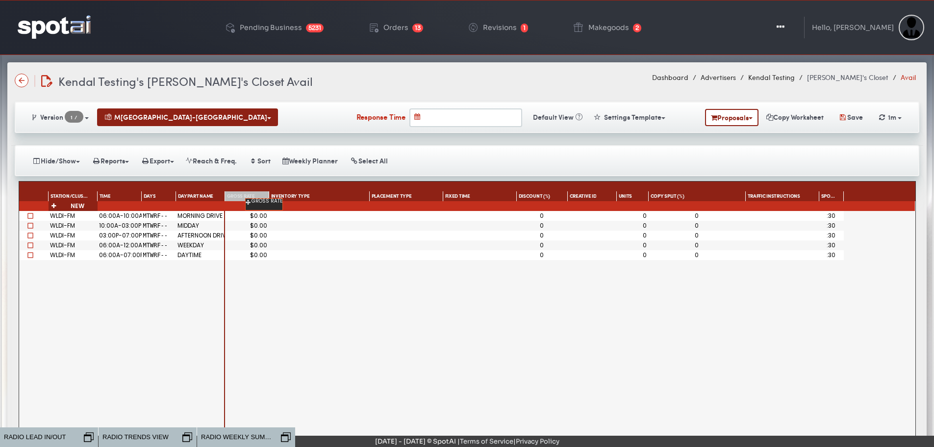
drag, startPoint x: 800, startPoint y: 195, endPoint x: 260, endPoint y: 204, distance: 539.9
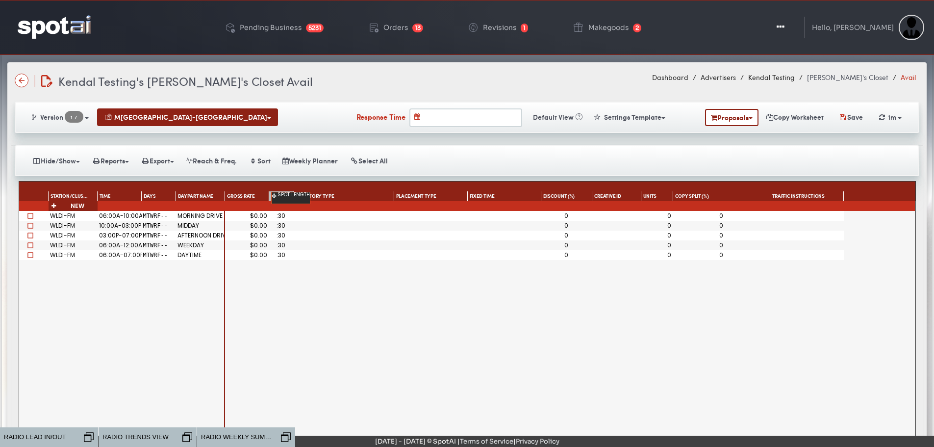
drag, startPoint x: 834, startPoint y: 196, endPoint x: 286, endPoint y: 198, distance: 548.2
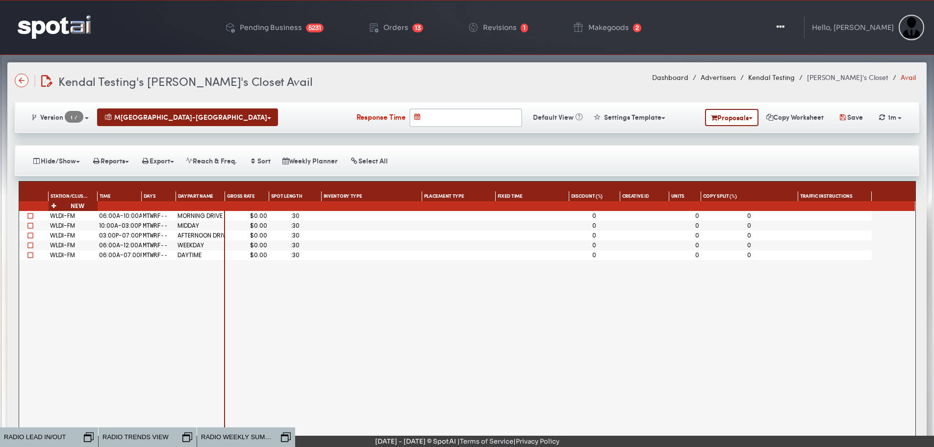
drag, startPoint x: 293, startPoint y: 193, endPoint x: 321, endPoint y: 203, distance: 30.1
click at [321, 203] on div "Station/Cluster Time Days Daypart Name Inventory Type Placement Type Fixed Time…" at bounding box center [467, 337] width 896 height 312
drag, startPoint x: 686, startPoint y: 192, endPoint x: 320, endPoint y: 197, distance: 365.8
click at [320, 197] on div "Inventory Type Placement Type Fixed Time Discount (%) Creative ID Copy Split (%…" at bounding box center [548, 196] width 647 height 10
drag, startPoint x: 674, startPoint y: 194, endPoint x: 317, endPoint y: 200, distance: 357.0
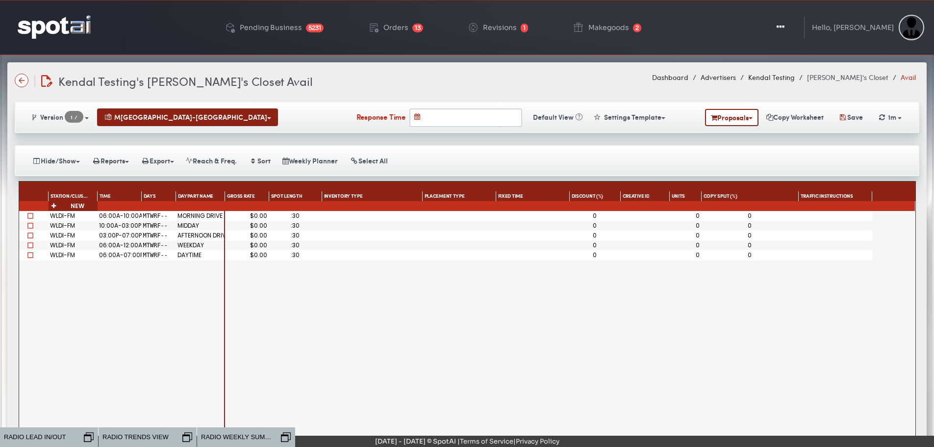
click at [317, 200] on div "Inventory Type Placement Type Fixed Time Discount (%) Creative ID Copy Split (%…" at bounding box center [548, 196] width 647 height 10
drag, startPoint x: 684, startPoint y: 193, endPoint x: 340, endPoint y: 197, distance: 343.3
click at [340, 197] on div "Inventory Type Placement Type Fixed Time Discount (%) Creative ID Copy Split (%…" at bounding box center [548, 196] width 647 height 10
drag, startPoint x: 689, startPoint y: 197, endPoint x: 351, endPoint y: 196, distance: 338.8
click at [351, 196] on div "Inventory Type Placement Type Fixed Time Discount (%) Creative ID Copy Split (%…" at bounding box center [548, 196] width 647 height 10
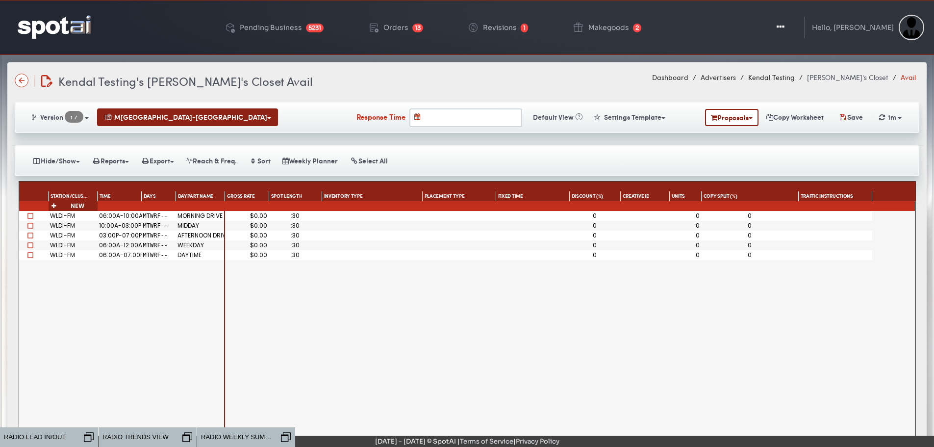
drag, startPoint x: 684, startPoint y: 196, endPoint x: 324, endPoint y: 188, distance: 359.5
click at [324, 188] on div "Inventory Type Placement Type Fixed Time Discount (%) Creative ID Copy Split (%…" at bounding box center [570, 191] width 690 height 20
drag, startPoint x: 677, startPoint y: 193, endPoint x: 321, endPoint y: 198, distance: 355.5
click at [321, 198] on div "Inventory Type Placement Type Fixed Time Discount (%) Creative ID Copy Split (%…" at bounding box center [548, 196] width 647 height 10
drag, startPoint x: 680, startPoint y: 192, endPoint x: 416, endPoint y: 198, distance: 263.9
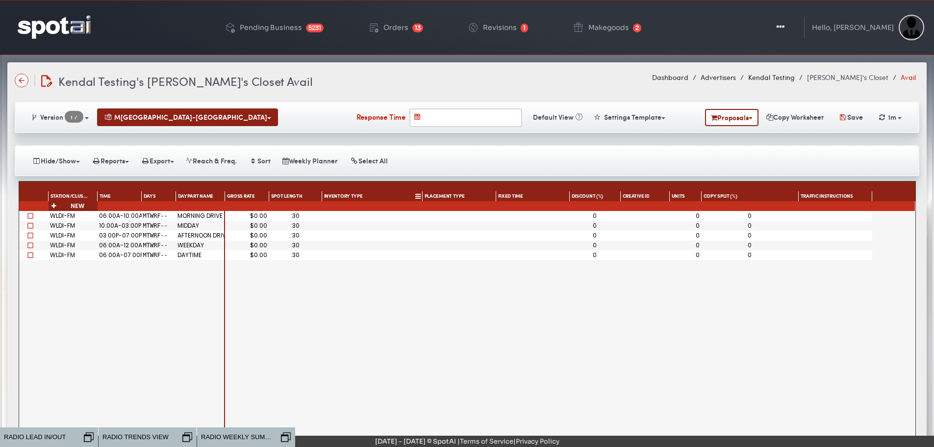
click at [416, 198] on div "Inventory Type Placement Type Fixed Time Discount (%) Creative ID Copy Split (%…" at bounding box center [548, 196] width 647 height 10
drag, startPoint x: 676, startPoint y: 196, endPoint x: 312, endPoint y: 202, distance: 363.9
click at [312, 202] on div "Station/Cluster Time Days Daypart Name Inventory Type Placement Type Fixed Time…" at bounding box center [467, 337] width 896 height 312
drag, startPoint x: 679, startPoint y: 192, endPoint x: 358, endPoint y: 188, distance: 320.7
click at [358, 188] on div "Inventory Type Placement Type Fixed Time Discount (%) Creative ID Copy Split (%…" at bounding box center [570, 191] width 690 height 20
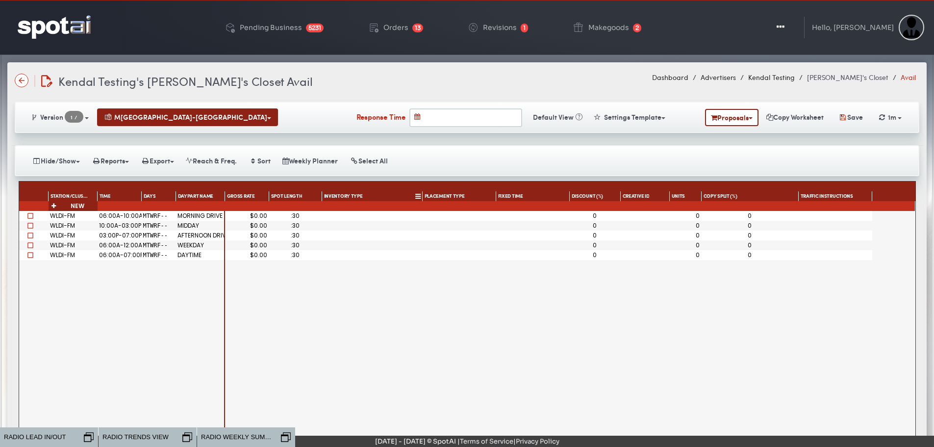
drag, startPoint x: 681, startPoint y: 193, endPoint x: 393, endPoint y: 199, distance: 288.4
click at [393, 199] on div "Inventory Type Placement Type Fixed Time Discount (%) Creative ID Copy Split (%…" at bounding box center [548, 196] width 647 height 10
click at [696, 214] on div "0" at bounding box center [685, 216] width 28 height 6
click at [695, 211] on div "0" at bounding box center [686, 216] width 32 height 10
click at [695, 212] on div "0" at bounding box center [686, 216] width 32 height 10
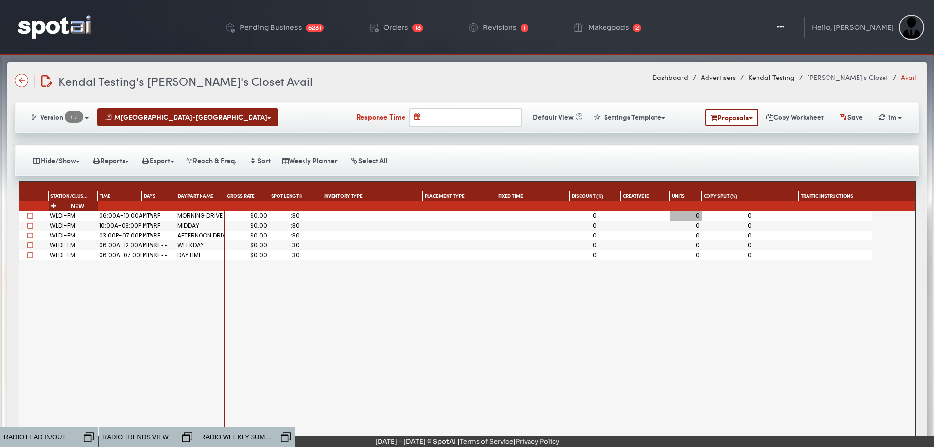
click at [694, 214] on div "0" at bounding box center [685, 216] width 28 height 6
click at [696, 213] on div "0" at bounding box center [685, 216] width 28 height 6
click at [694, 213] on div "0" at bounding box center [685, 216] width 28 height 6
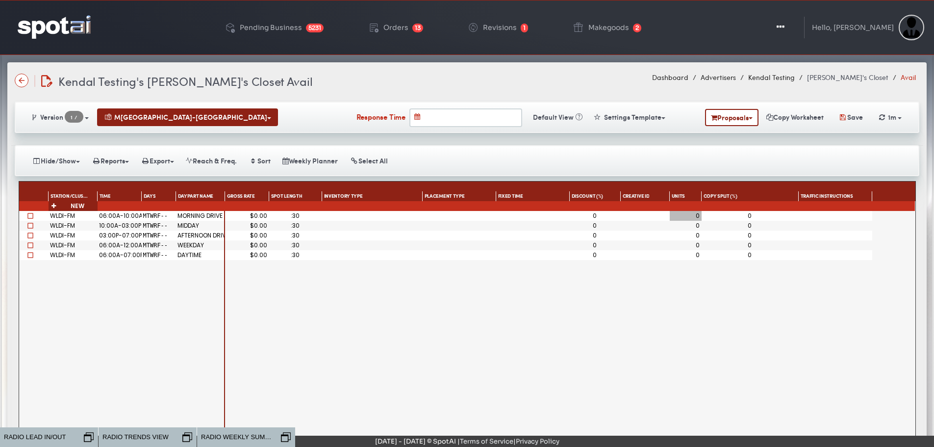
drag, startPoint x: 684, startPoint y: 192, endPoint x: 319, endPoint y: 190, distance: 365.3
click at [319, 190] on div "Inventory Type Placement Type Fixed Time Discount (%) Creative ID Copy Split (%…" at bounding box center [570, 191] width 690 height 20
drag, startPoint x: 675, startPoint y: 193, endPoint x: 311, endPoint y: 198, distance: 363.9
click at [316, 199] on div "Inventory Type Placement Type Fixed Time Discount (%) Creative ID Copy Split (%…" at bounding box center [548, 196] width 647 height 10
drag, startPoint x: 676, startPoint y: 197, endPoint x: 392, endPoint y: 193, distance: 283.9
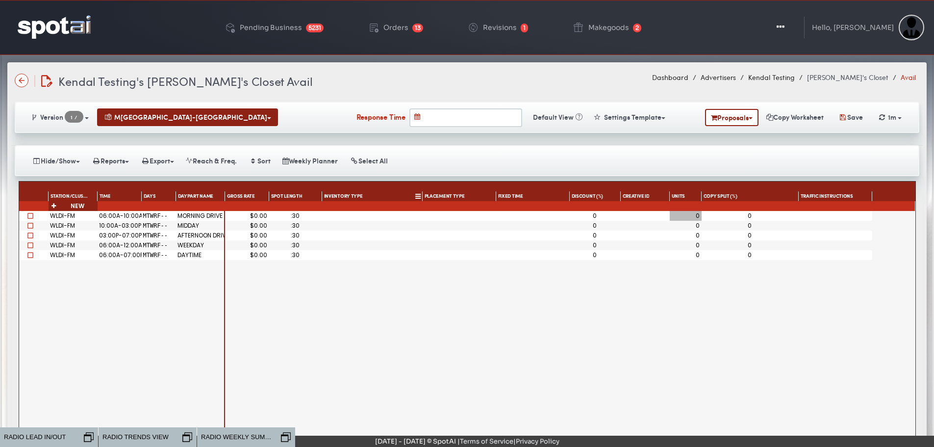
click at [392, 193] on div "Inventory Type Placement Type Fixed Time Discount (%) Creative ID Copy Split (%…" at bounding box center [548, 196] width 647 height 10
drag, startPoint x: 460, startPoint y: 192, endPoint x: 531, endPoint y: 196, distance: 70.2
click at [531, 196] on div "Inventory Type Placement Type Fixed Time Discount (%) Creative ID Copy Split (%…" at bounding box center [548, 196] width 647 height 10
click at [442, 211] on div at bounding box center [460, 216] width 74 height 10
click at [696, 214] on div "0" at bounding box center [685, 216] width 28 height 6
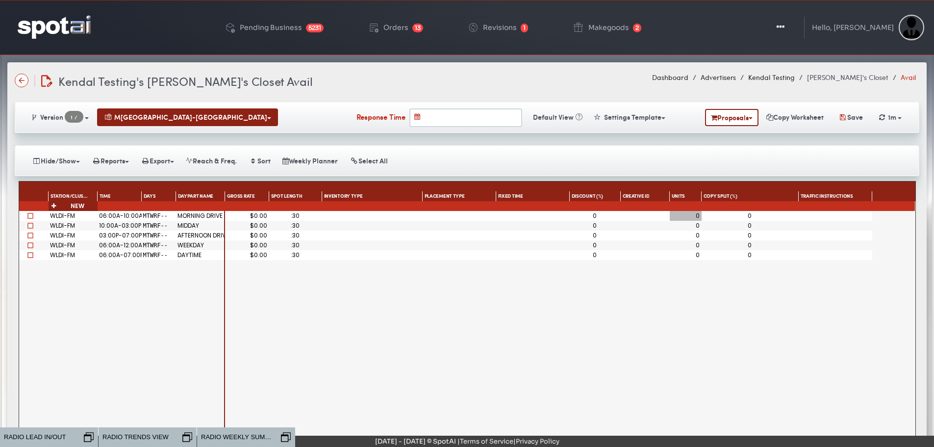
click at [696, 214] on div "0" at bounding box center [685, 216] width 28 height 6
click at [697, 223] on div "0" at bounding box center [685, 226] width 28 height 6
click at [697, 225] on div "0" at bounding box center [685, 226] width 28 height 6
click at [851, 117] on button "Save" at bounding box center [851, 117] width 38 height 18
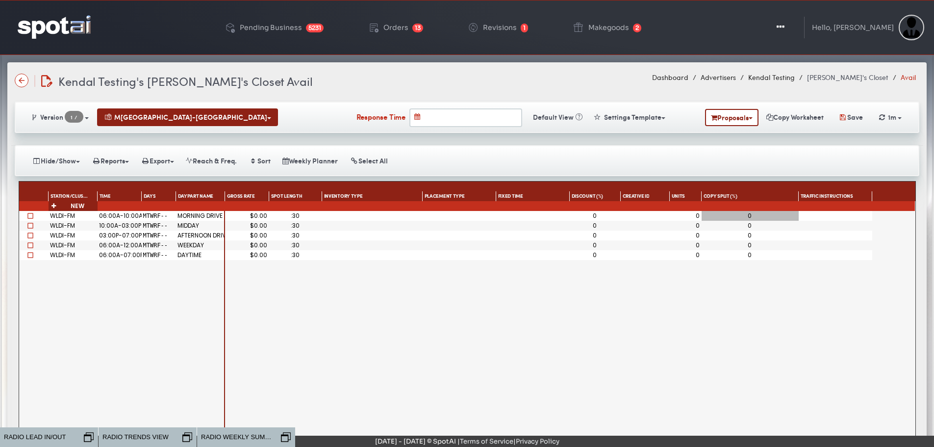
click at [752, 216] on div "0" at bounding box center [750, 216] width 94 height 6
click at [752, 216] on input at bounding box center [732, 214] width 61 height 7
type input "*"
type input "**"
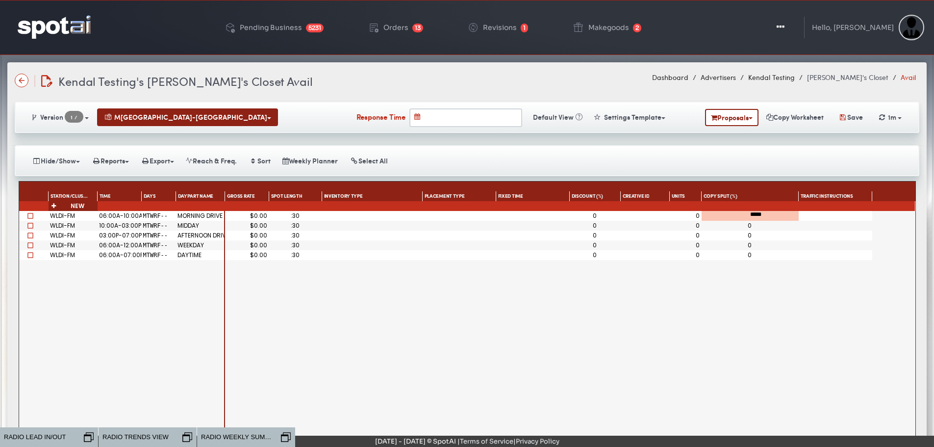
click at [742, 221] on div "0" at bounding box center [750, 226] width 97 height 10
click at [593, 213] on div "0" at bounding box center [595, 216] width 48 height 6
click at [507, 217] on div at bounding box center [533, 216] width 74 height 10
click at [473, 214] on div at bounding box center [460, 216] width 74 height 10
click at [438, 215] on div at bounding box center [460, 216] width 74 height 10
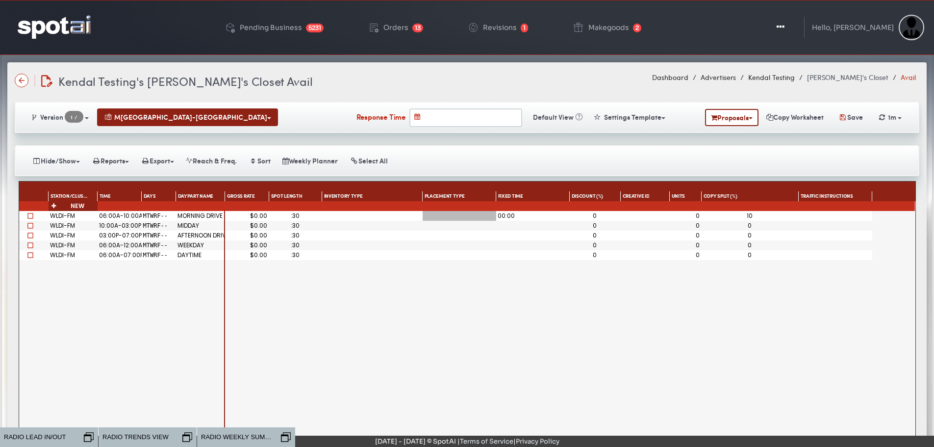
click at [439, 213] on div at bounding box center [460, 216] width 74 height 10
click at [529, 215] on div "00:00" at bounding box center [533, 216] width 70 height 6
click at [461, 212] on div at bounding box center [460, 216] width 74 height 10
click at [517, 212] on div "00:00" at bounding box center [533, 216] width 74 height 10
click at [517, 213] on div "00:00" at bounding box center [533, 216] width 70 height 6
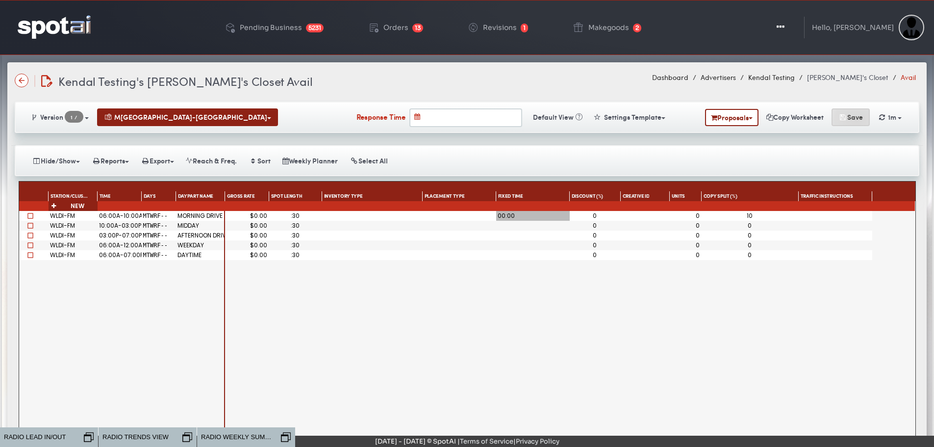
click at [854, 120] on button "Save" at bounding box center [851, 117] width 38 height 18
click at [755, 216] on div "10" at bounding box center [750, 216] width 94 height 6
click at [782, 340] on div "$0.00 :30 00:00 0 0 10 $0.00 :30 0 0 0 $0.00 :30 0 0 0 $0.00 :30 0 0 0 $0.00 :3…" at bounding box center [570, 347] width 690 height 273
click at [863, 110] on button "Save" at bounding box center [851, 117] width 38 height 18
click at [841, 117] on icon "button" at bounding box center [842, 117] width 9 height 7
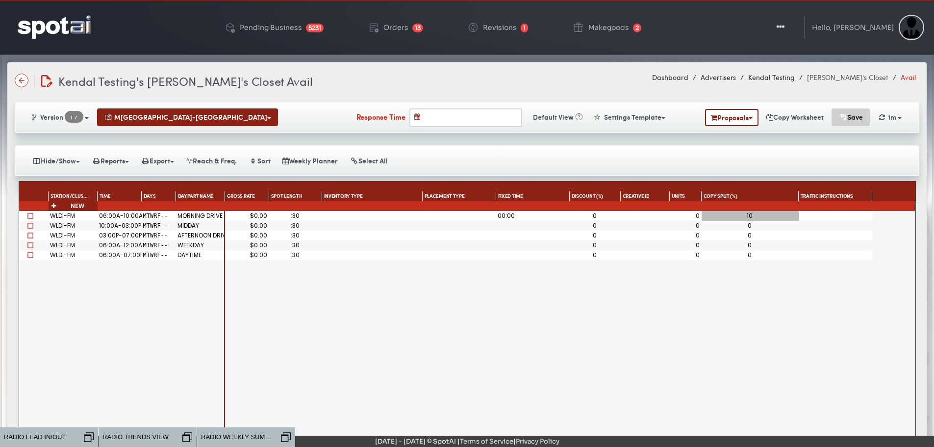
click at [851, 117] on button "Save" at bounding box center [851, 117] width 38 height 18
click at [853, 116] on button "Save" at bounding box center [851, 117] width 38 height 18
click at [850, 119] on button "Save" at bounding box center [851, 117] width 38 height 18
click at [245, 434] on span "RADIO WEEKLY SUMMARY" at bounding box center [237, 437] width 73 height 10
click at [559, 267] on div "$0.00 :30 00:00 0 0 10 $0.00 :30 0 0 0 $0.00 :30 0 0 0 $0.00 :30 0 0 0 $0.00 :3…" at bounding box center [570, 347] width 690 height 273
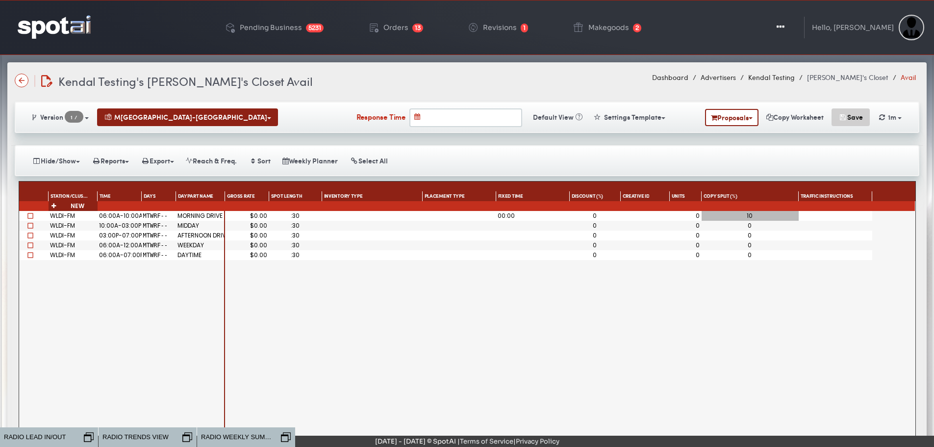
click at [855, 108] on div "Version 1 / 1 New [GEOGRAPHIC_DATA]-[GEOGRAPHIC_DATA]" at bounding box center [467, 117] width 905 height 31
